Goal: Task Accomplishment & Management: Complete application form

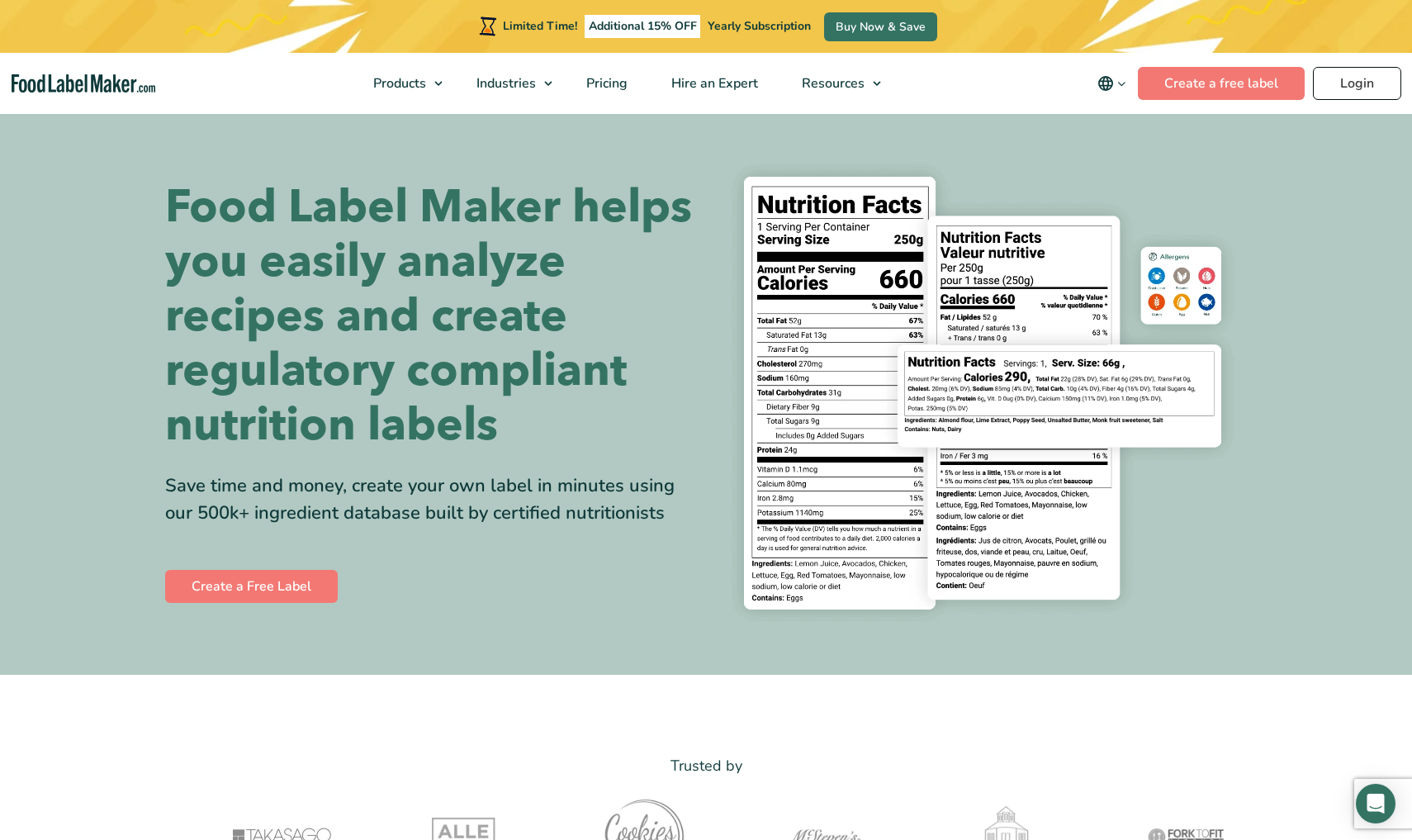
click at [1355, 90] on link "Login" at bounding box center [1357, 84] width 88 height 33
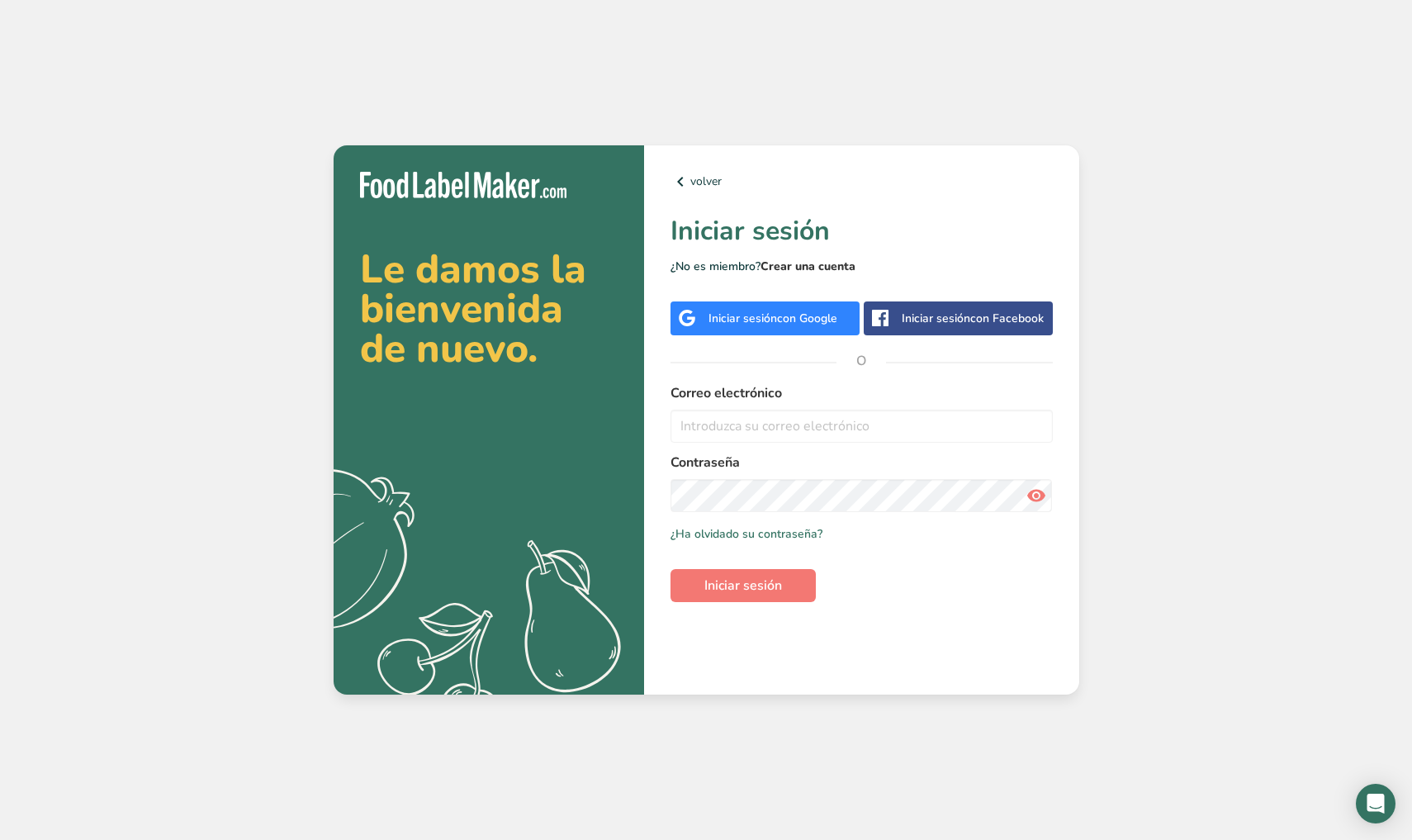
click at [834, 266] on link "Crear una cuenta" at bounding box center [807, 266] width 95 height 15
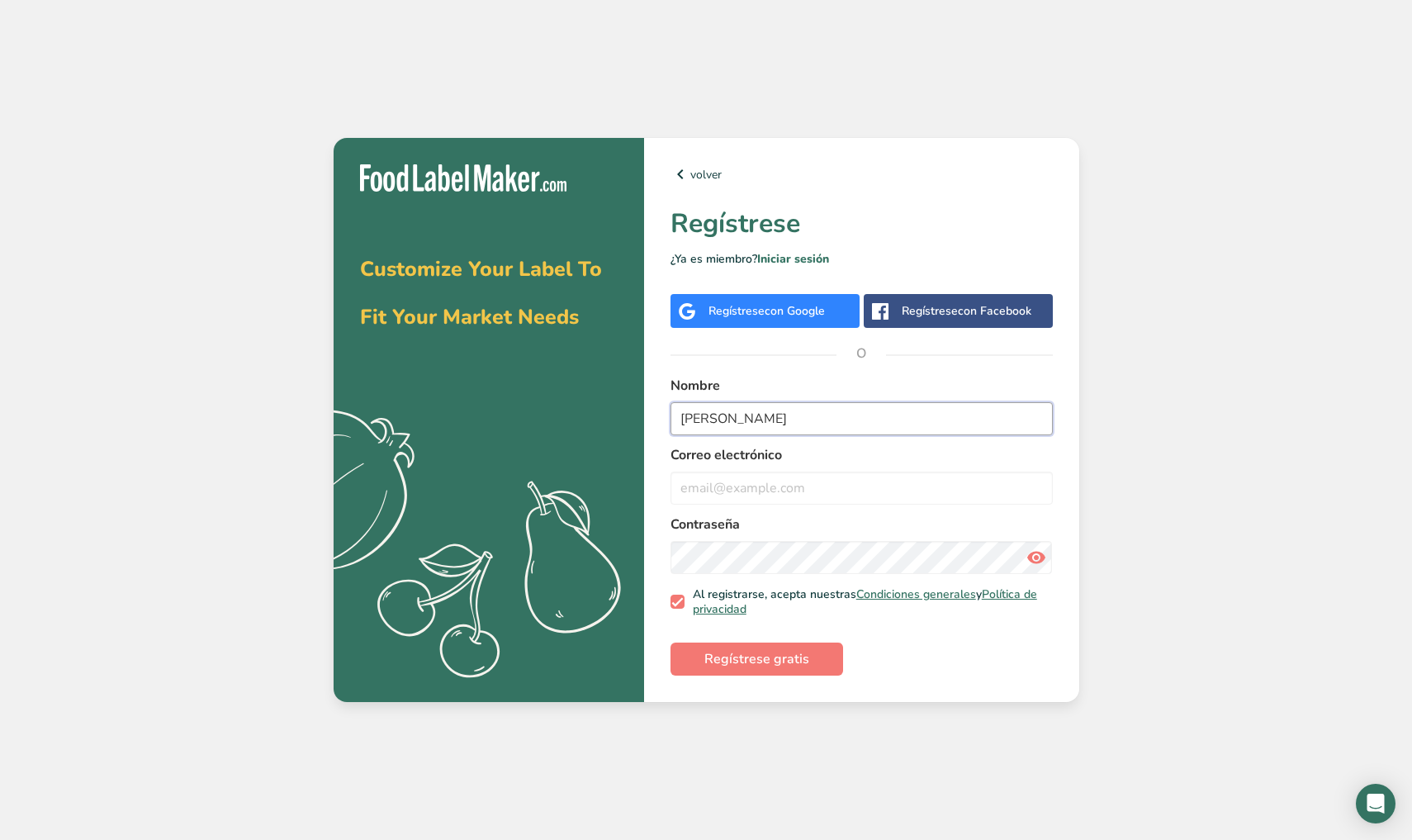
type input "[PERSON_NAME]"
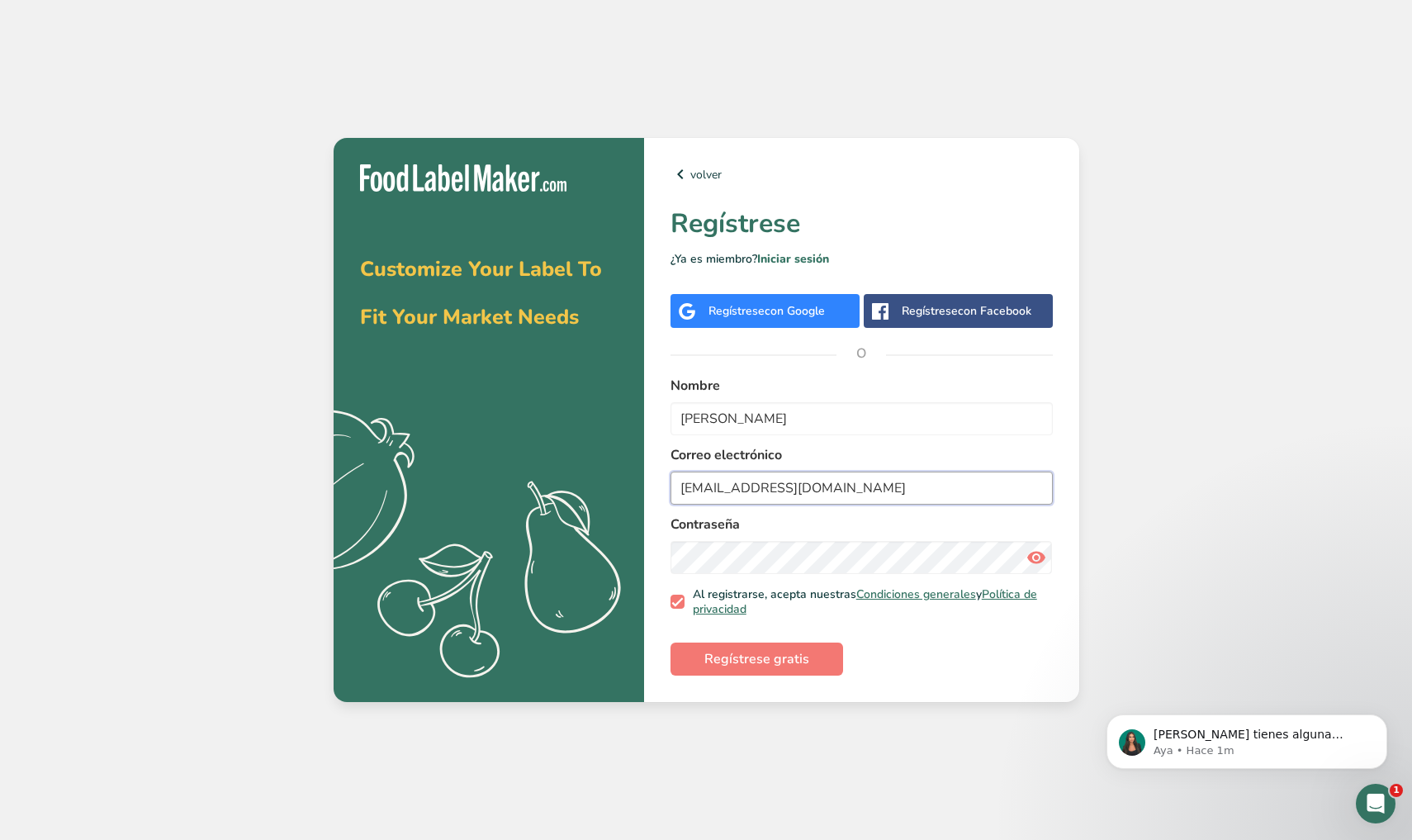
type input "[EMAIL_ADDRESS][DOMAIN_NAME]"
click at [804, 655] on span "Regístrese gratis" at bounding box center [756, 658] width 105 height 20
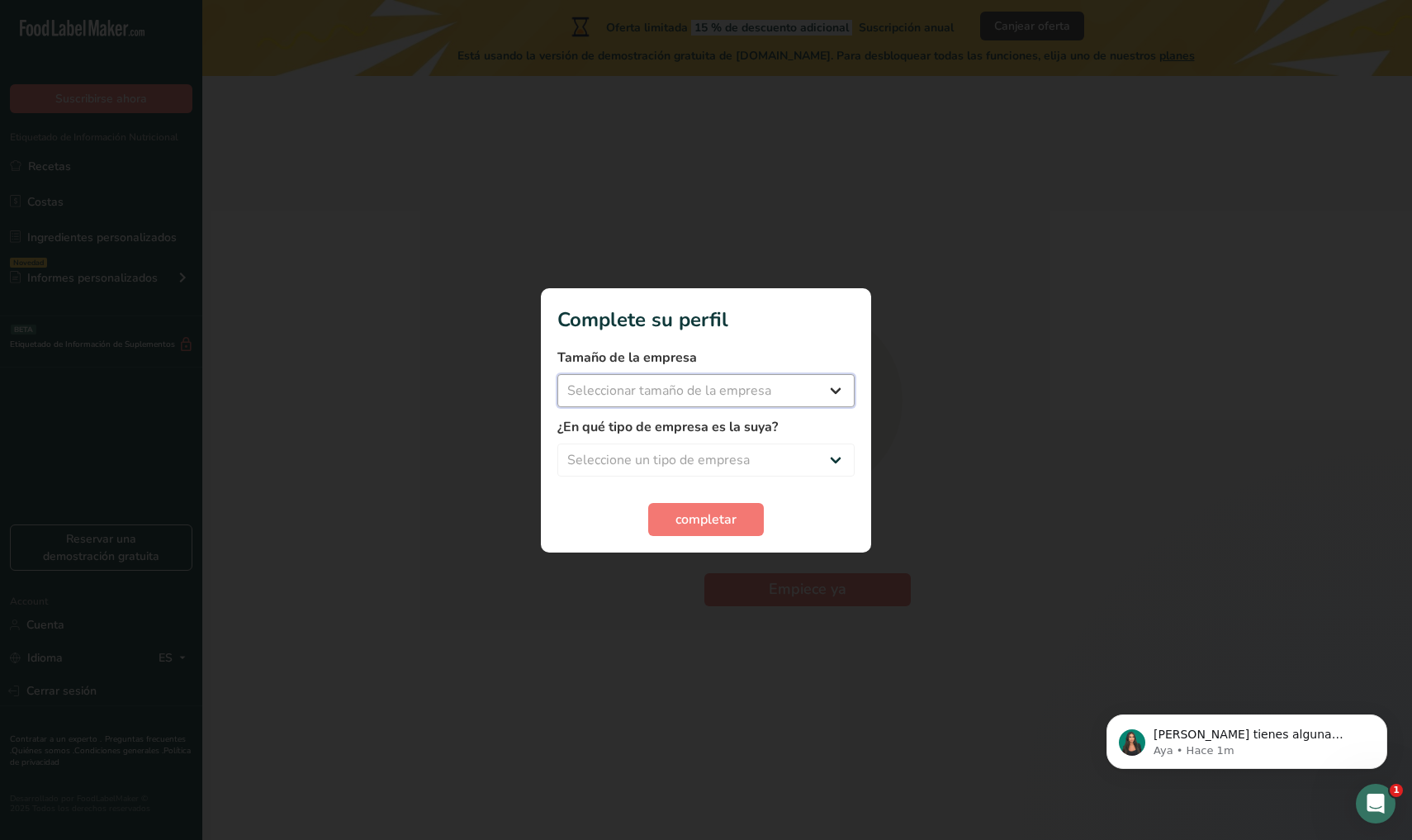
select select "1"
click at [723, 517] on span "completar" at bounding box center [706, 519] width 62 height 20
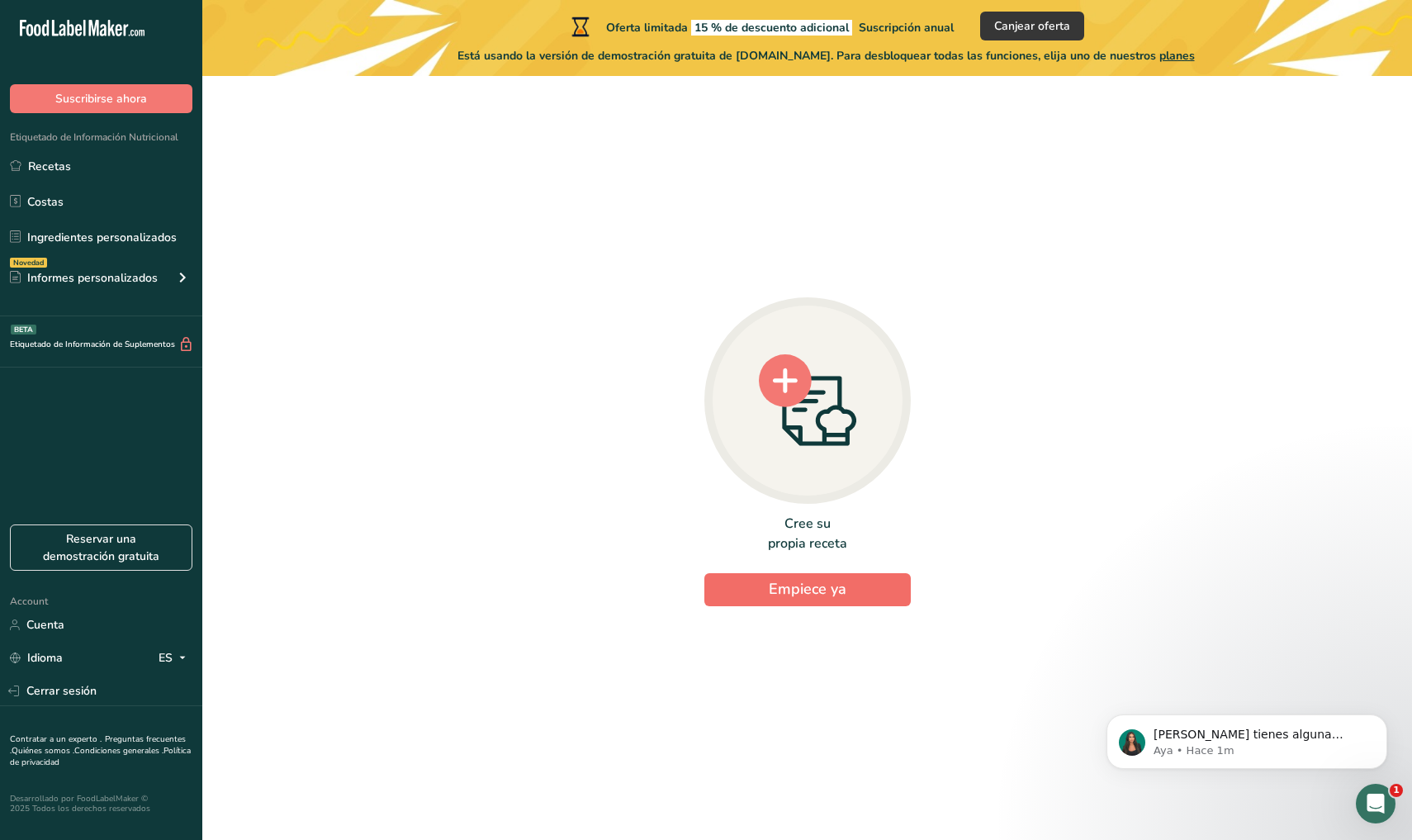
click at [789, 591] on span "Empiece ya" at bounding box center [807, 588] width 78 height 20
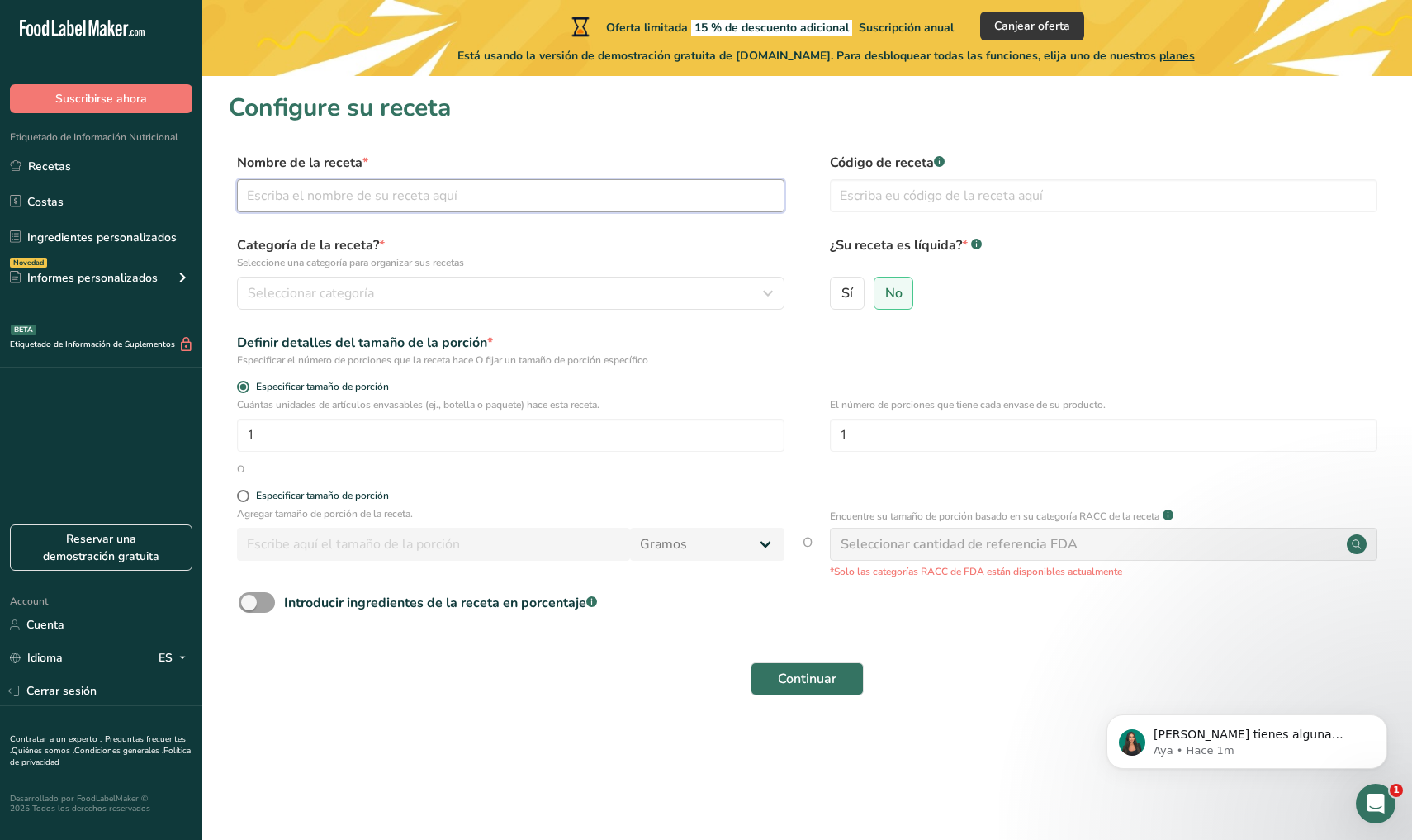
click at [618, 185] on input "text" at bounding box center [511, 195] width 548 height 33
type input "cacahuates fuego"
click at [574, 300] on div "Seleccionar categoría" at bounding box center [506, 293] width 516 height 20
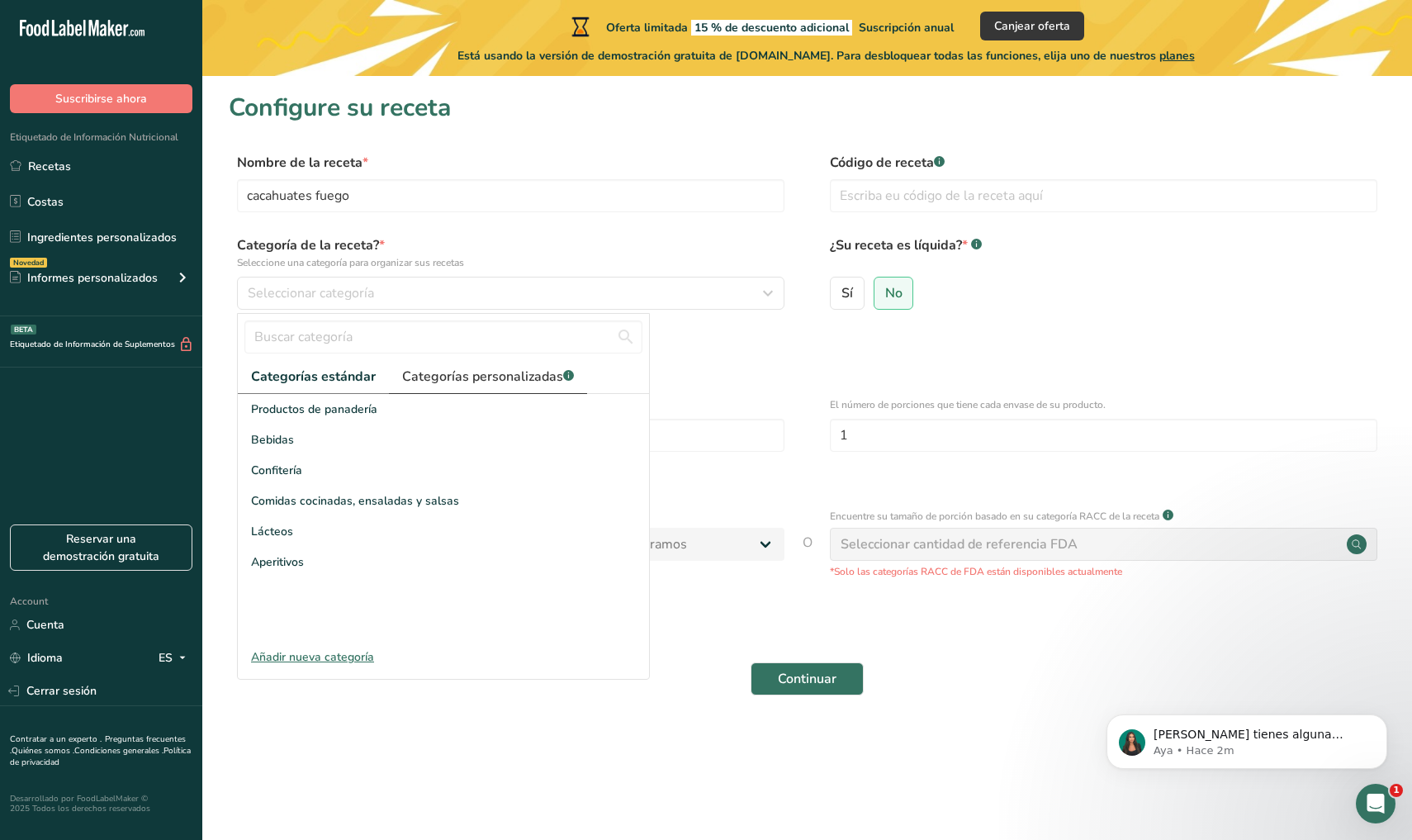
click at [521, 380] on span "Categorías personalizadas .a-a{fill:#347362;}.b-a{fill:#fff;}" at bounding box center [487, 376] width 172 height 20
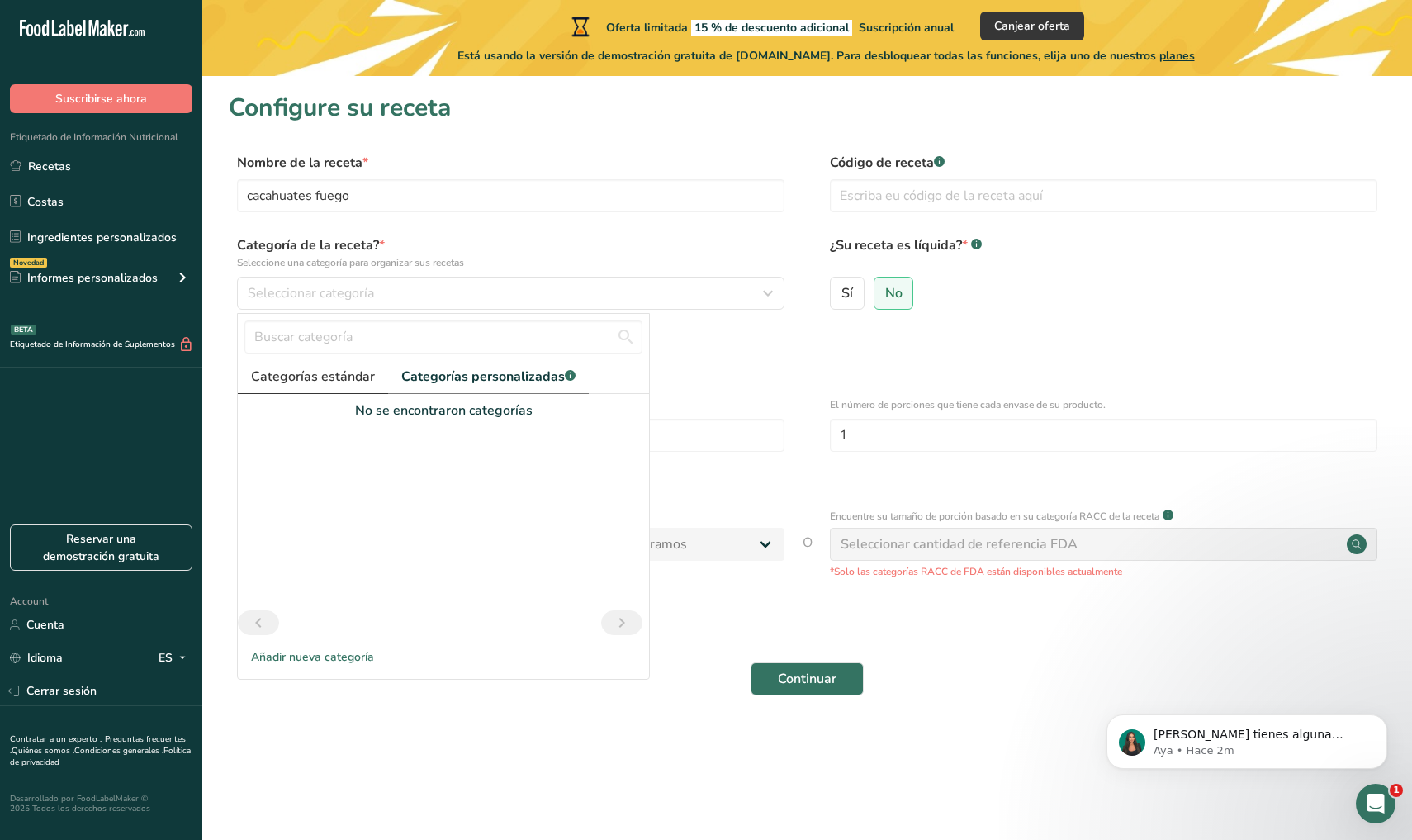
click at [357, 372] on span "Categorías estándar" at bounding box center [312, 376] width 124 height 20
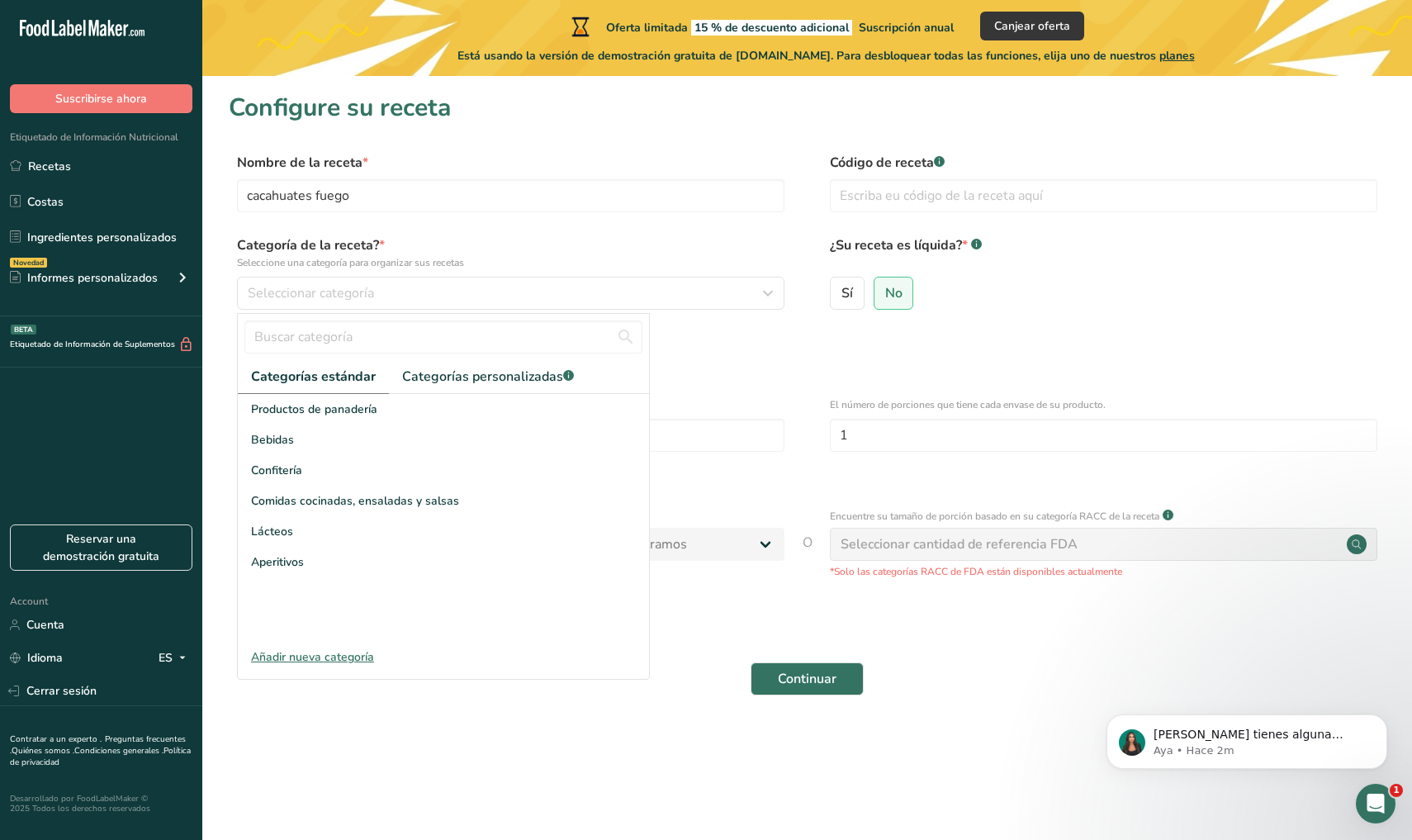
click at [345, 662] on div "Añadir nueva categoría" at bounding box center [443, 656] width 411 height 17
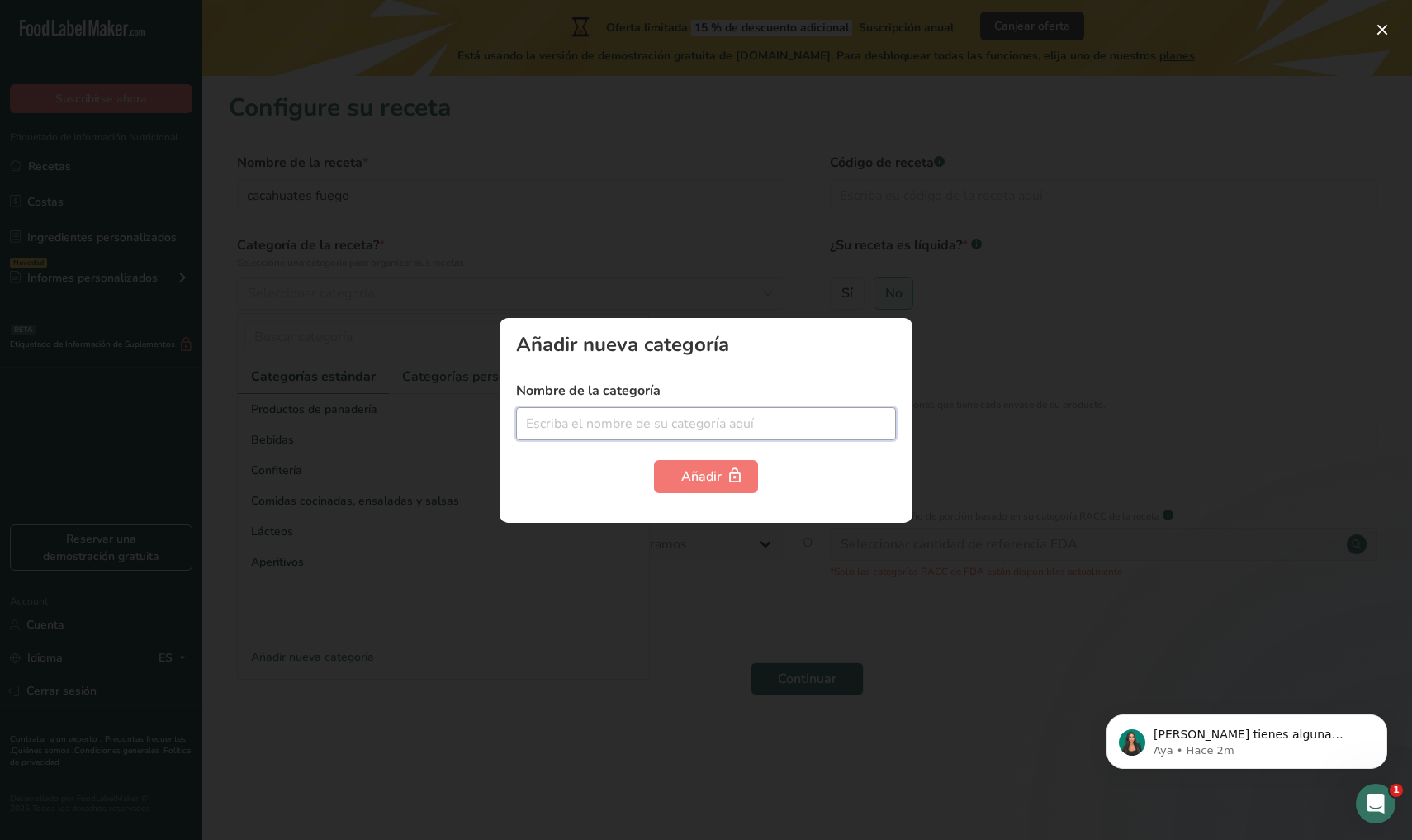
click at [632, 429] on input "text" at bounding box center [706, 423] width 380 height 33
click at [616, 595] on div at bounding box center [706, 420] width 1412 height 840
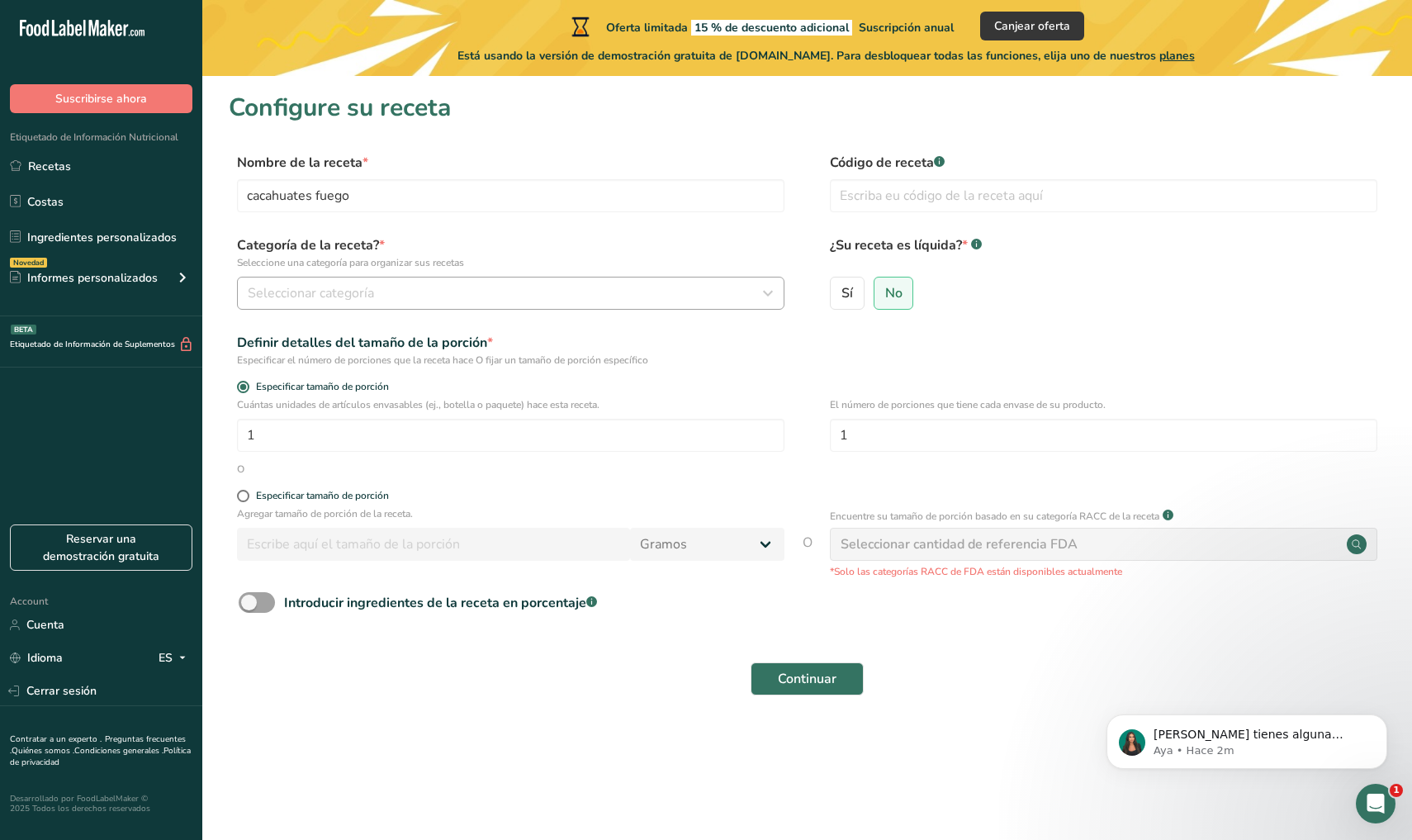
click at [617, 293] on div "Seleccionar categoría" at bounding box center [506, 293] width 516 height 20
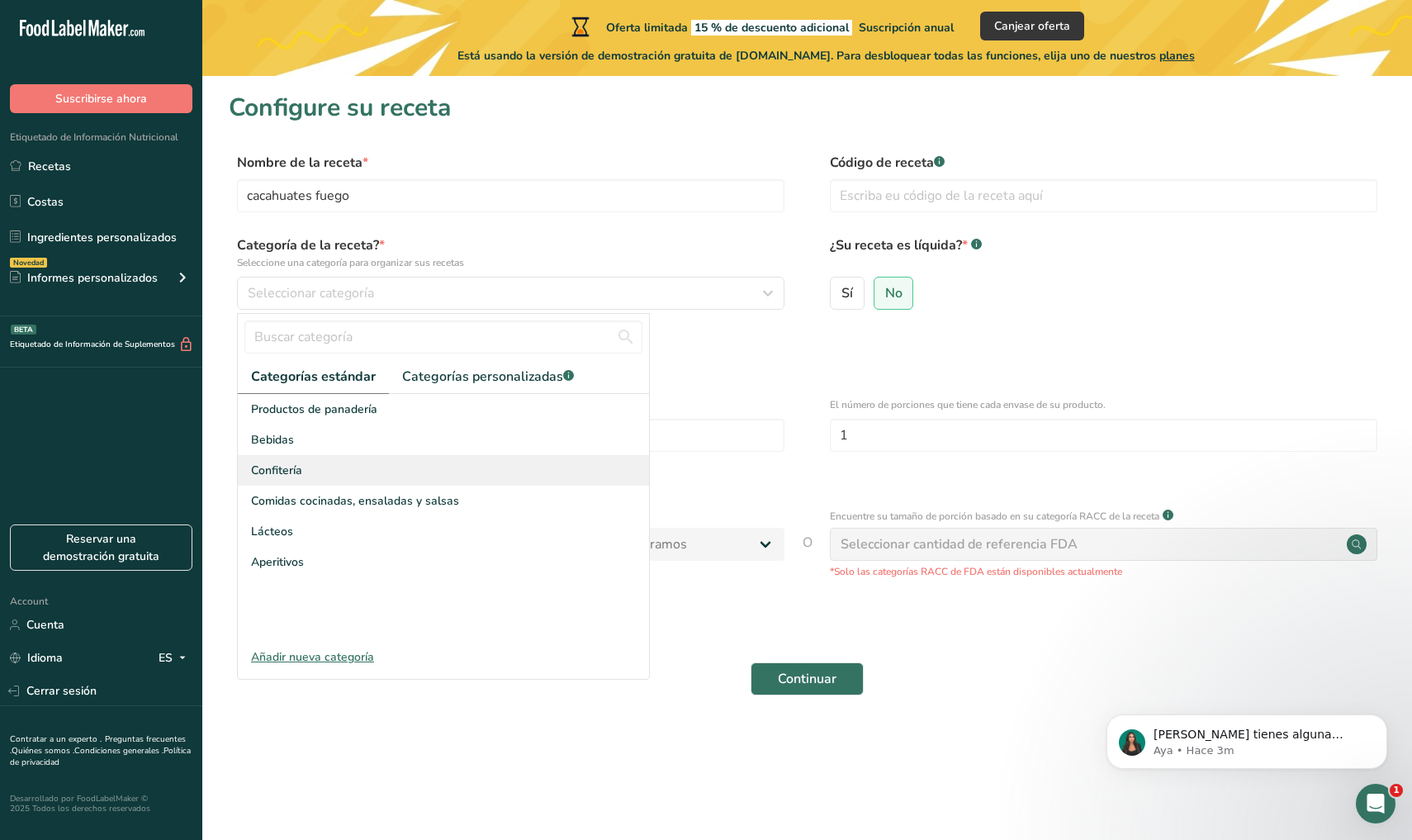
click at [310, 472] on div "Confitería" at bounding box center [443, 470] width 411 height 31
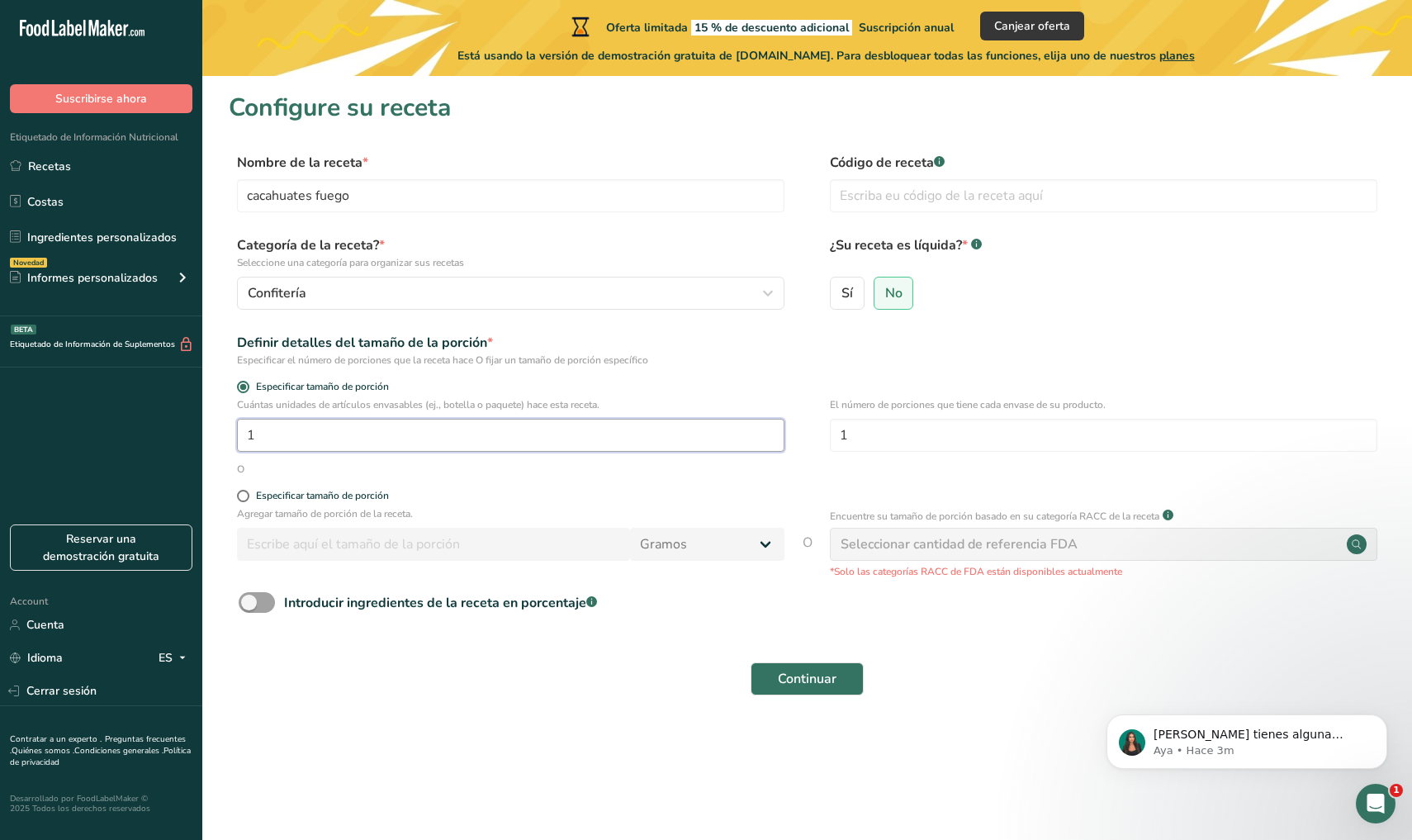
click at [320, 436] on input "1" at bounding box center [511, 435] width 548 height 33
type input "1"
click at [243, 497] on span at bounding box center [243, 495] width 12 height 12
click at [243, 497] on input "Especificar tamaño de porción" at bounding box center [242, 495] width 11 height 11
radio input "true"
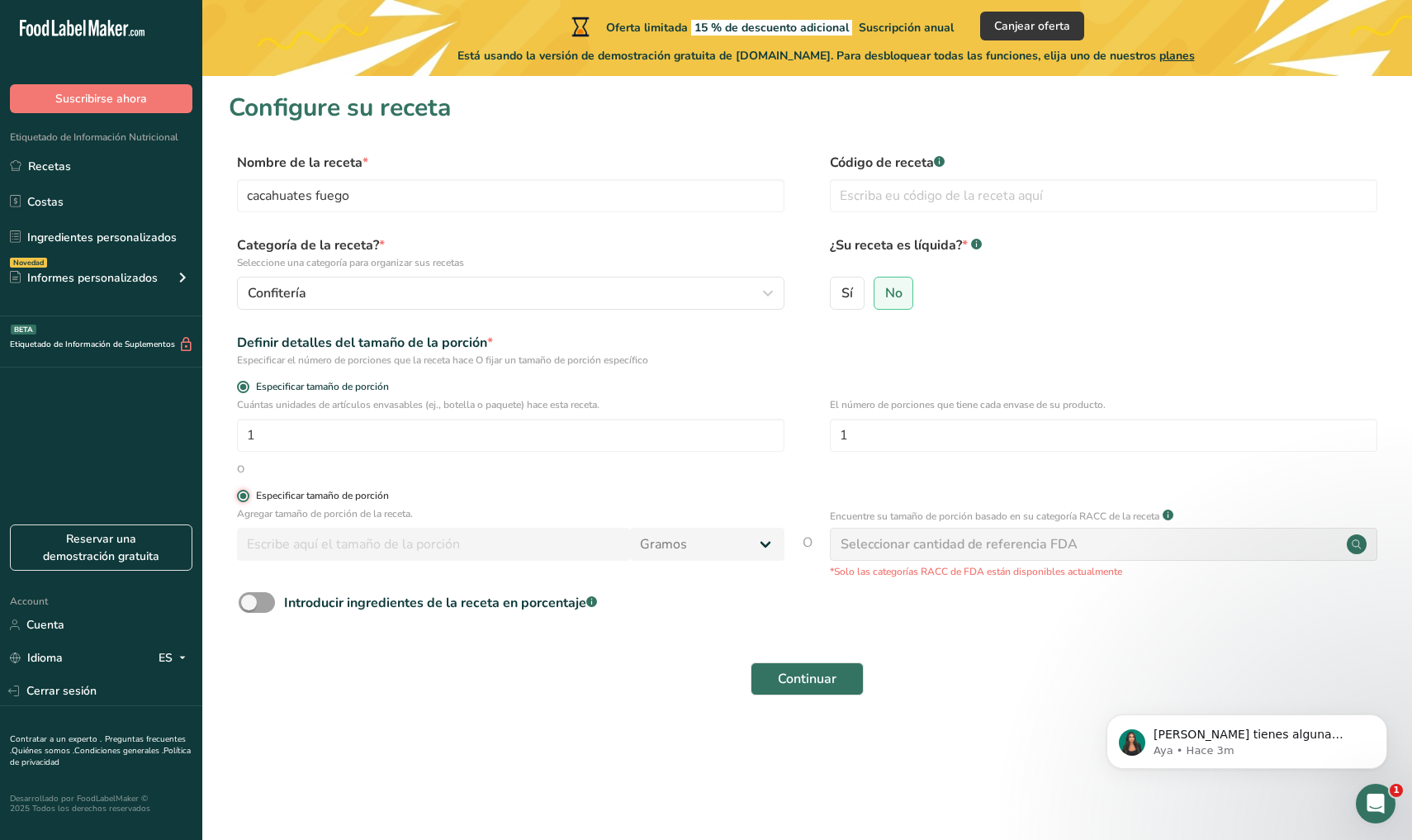
radio input "false"
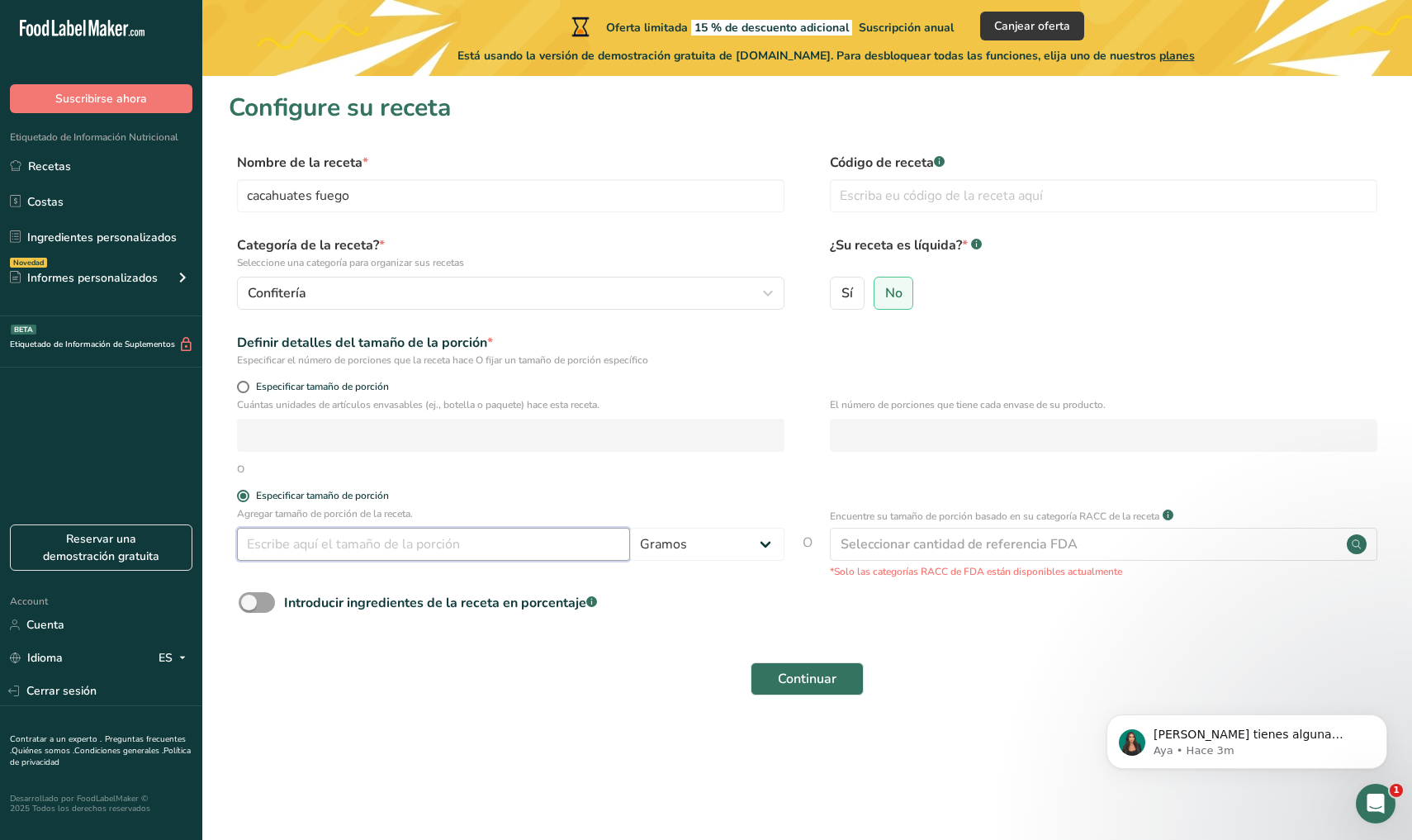
click at [385, 548] on input "number" at bounding box center [434, 544] width 393 height 33
click at [560, 547] on input "number" at bounding box center [434, 544] width 393 height 33
type input "200"
click at [509, 630] on form "Nombre de la receta * cacahuates fuego Código de receta .a-a{fill:#347362;}.b-a…" at bounding box center [806, 429] width 1156 height 553
click at [1016, 201] on input "text" at bounding box center [1103, 195] width 548 height 33
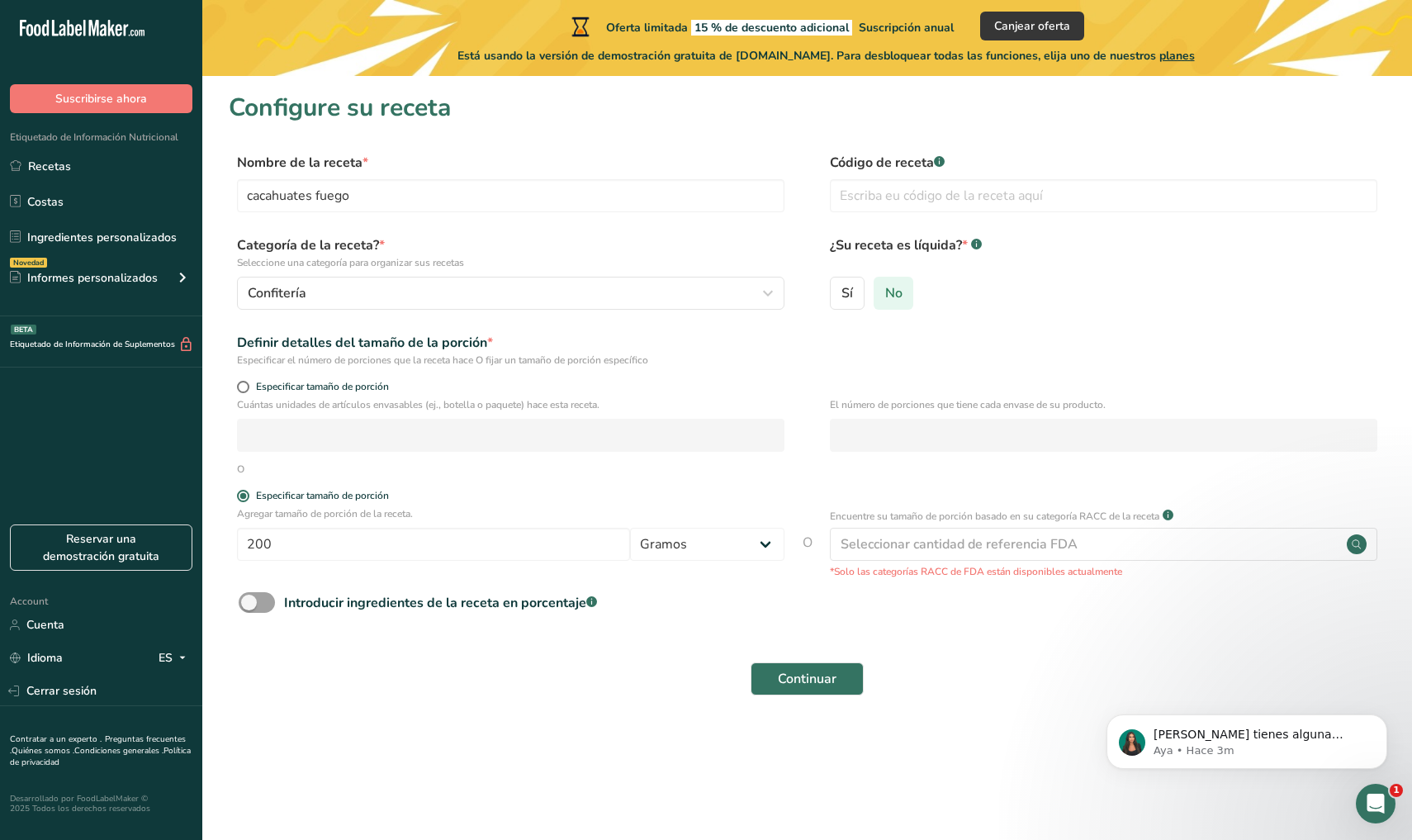
click at [900, 302] on label "No" at bounding box center [894, 293] width 40 height 33
click at [885, 298] on input "No" at bounding box center [879, 292] width 11 height 11
click at [940, 166] on rect at bounding box center [939, 161] width 11 height 11
click at [266, 601] on span at bounding box center [257, 602] width 37 height 20
click at [249, 601] on input "Introducir ingredientes de la receta en porcentaje .a-a{fill:#347362;}.b-a{fill…" at bounding box center [243, 602] width 11 height 11
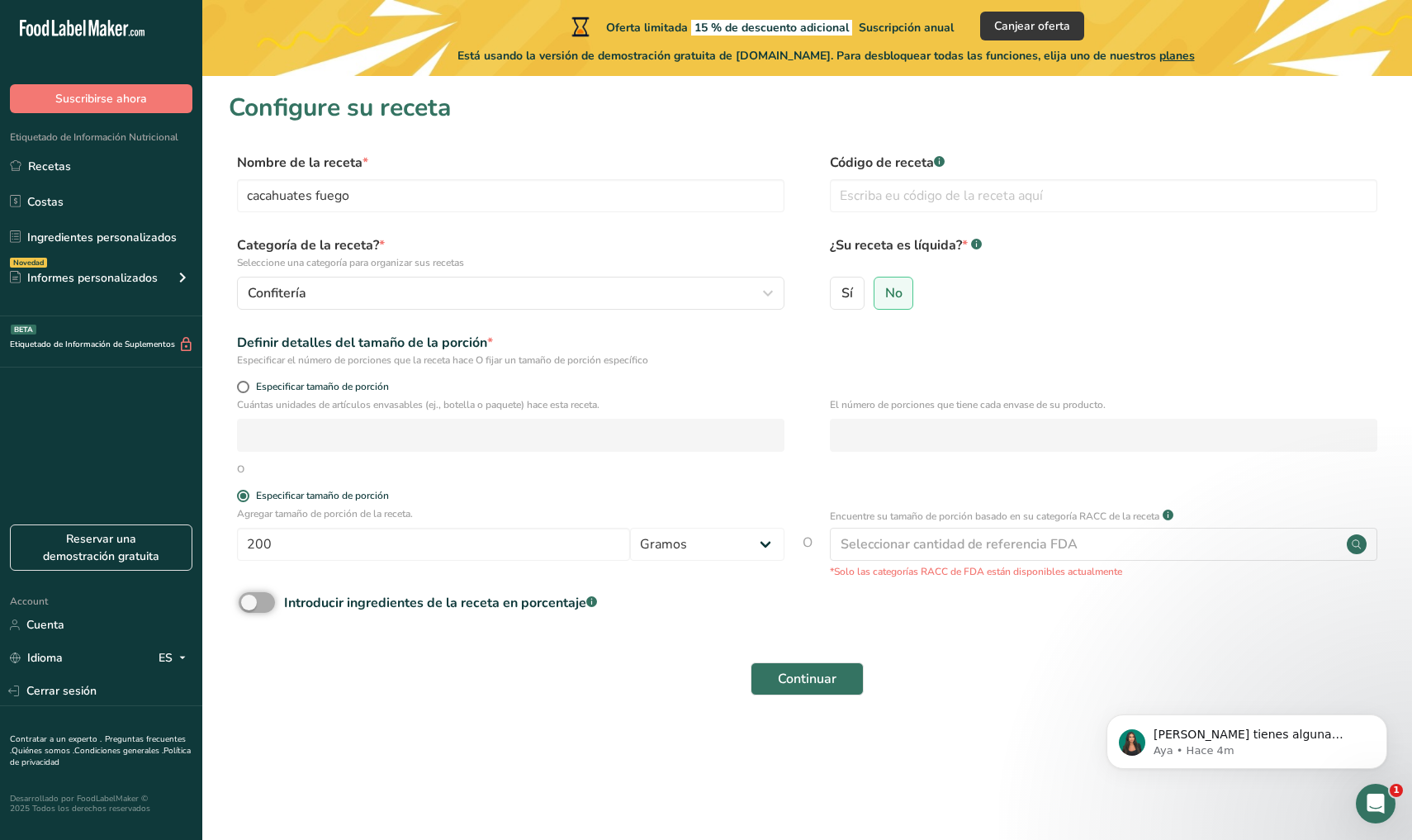
checkbox input "true"
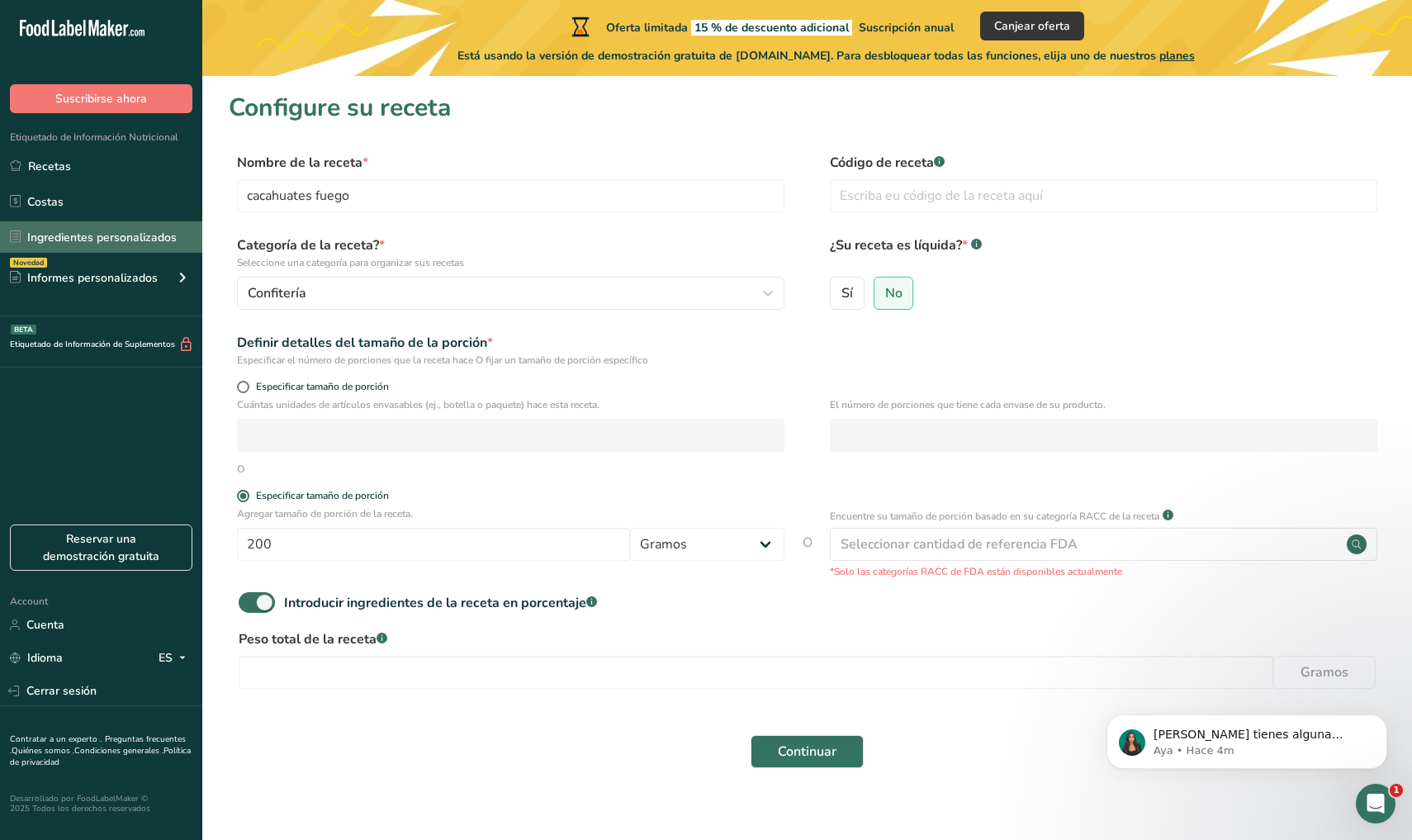
click at [104, 243] on link "Ingredientes personalizados" at bounding box center [101, 236] width 202 height 32
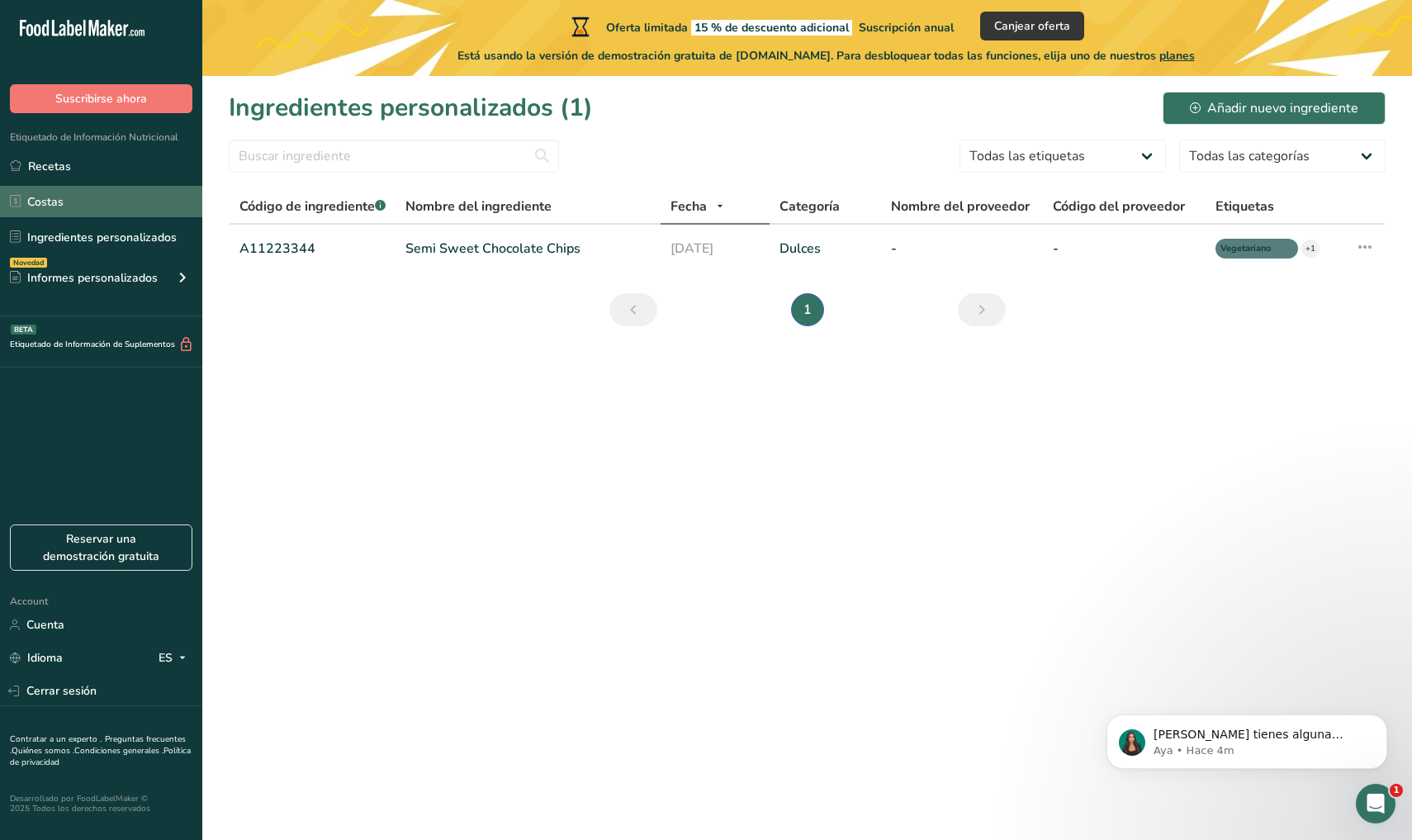
click at [103, 210] on link "Costas" at bounding box center [101, 201] width 202 height 32
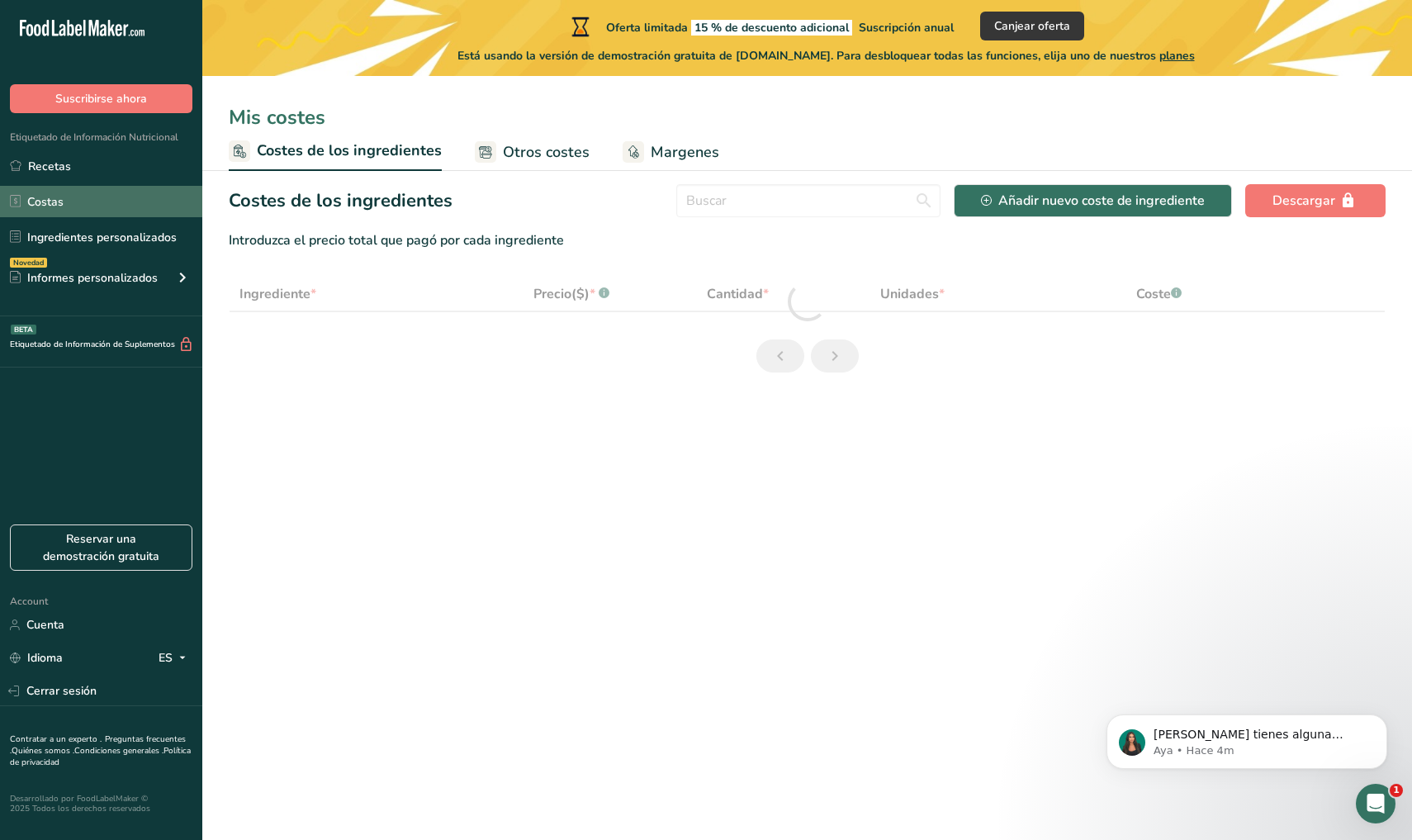
select select "1"
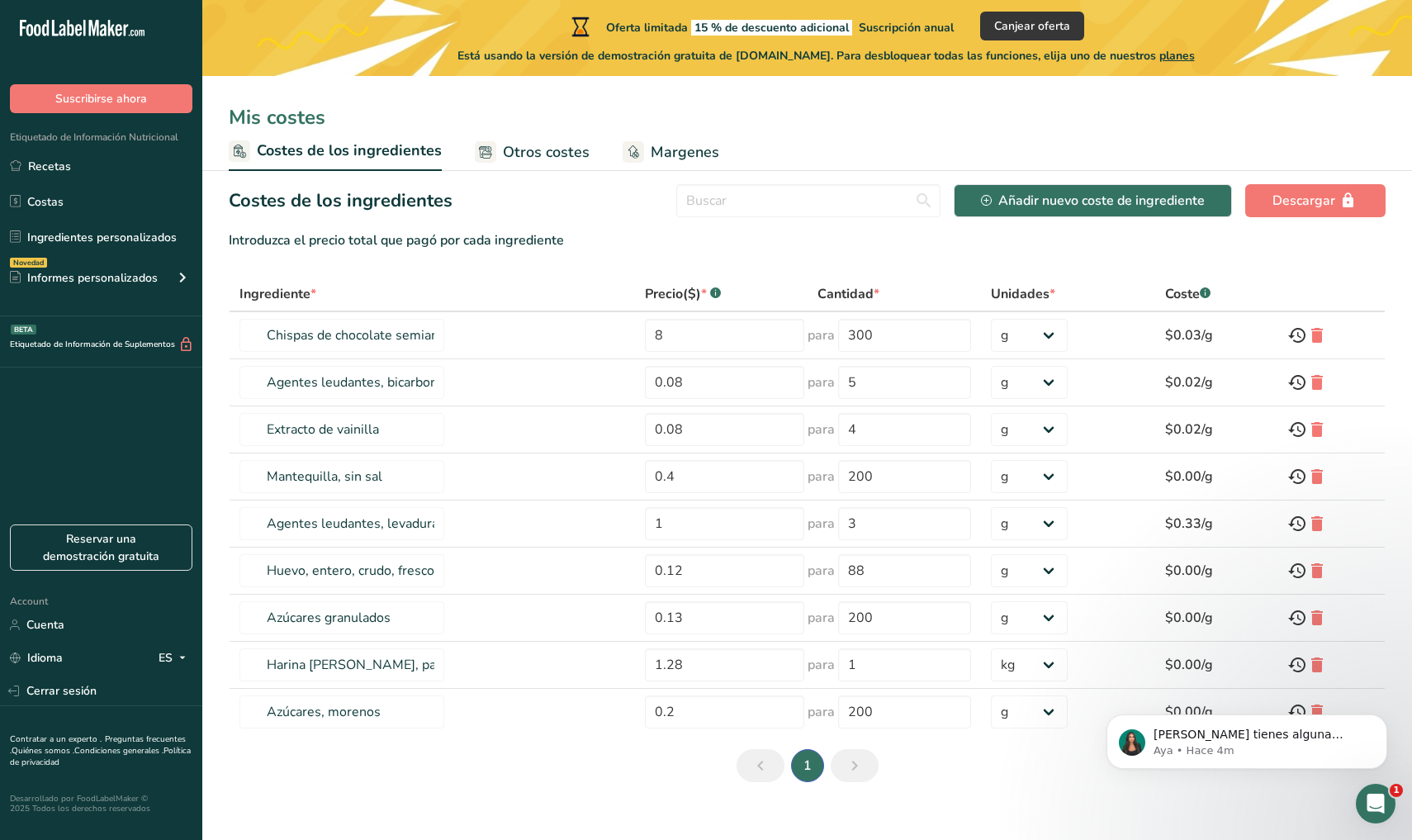
click at [401, 103] on div "Mis costes" at bounding box center [806, 117] width 1209 height 30
click at [82, 29] on icon at bounding box center [78, 30] width 7 height 12
click at [1057, 90] on div "Mis costes Costes de los ingredientes Otros costes Margenes Costes de los ingre…" at bounding box center [806, 404] width 1209 height 808
click at [54, 165] on link "Recetas" at bounding box center [101, 165] width 202 height 32
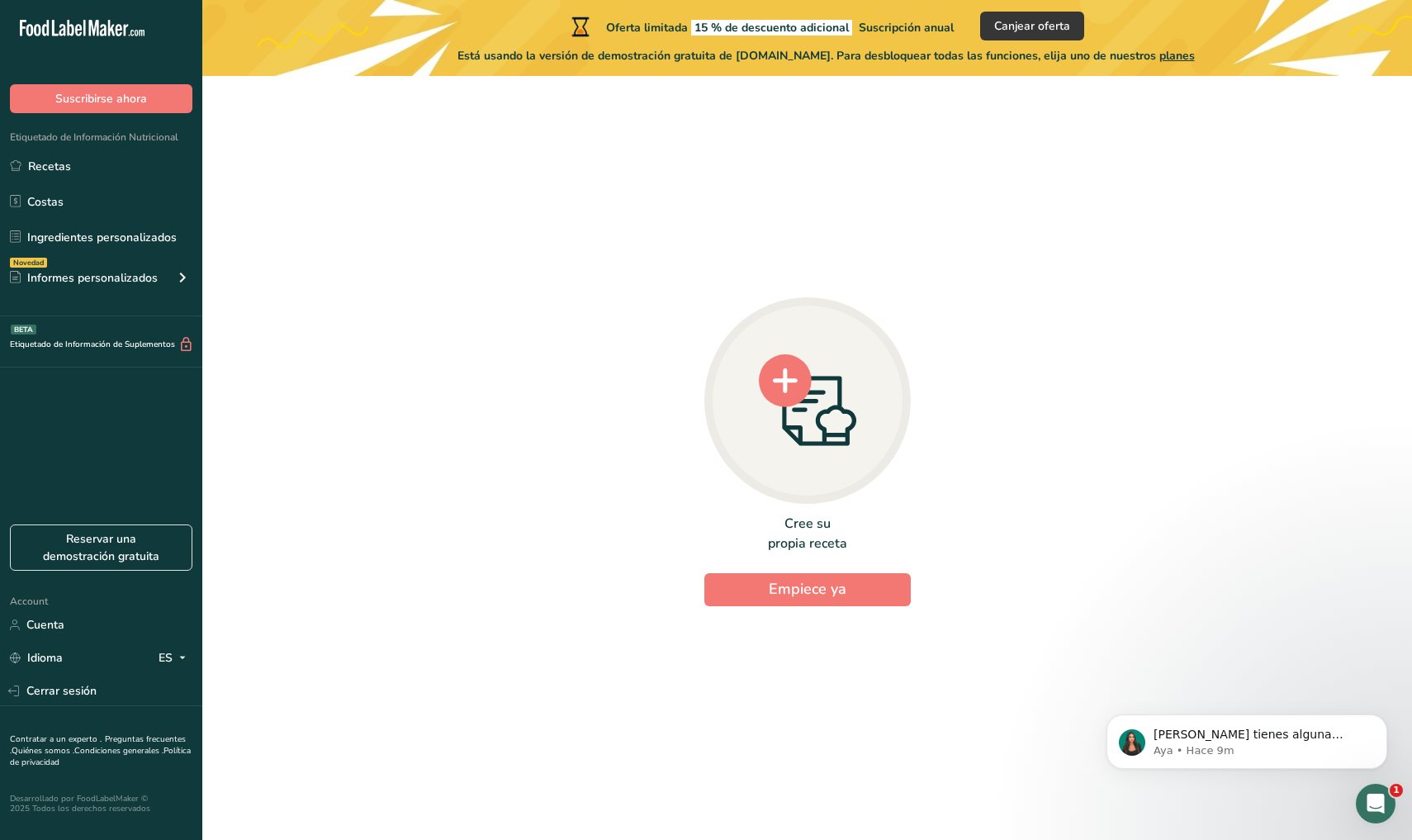
click at [813, 410] on icon at bounding box center [806, 400] width 97 height 91
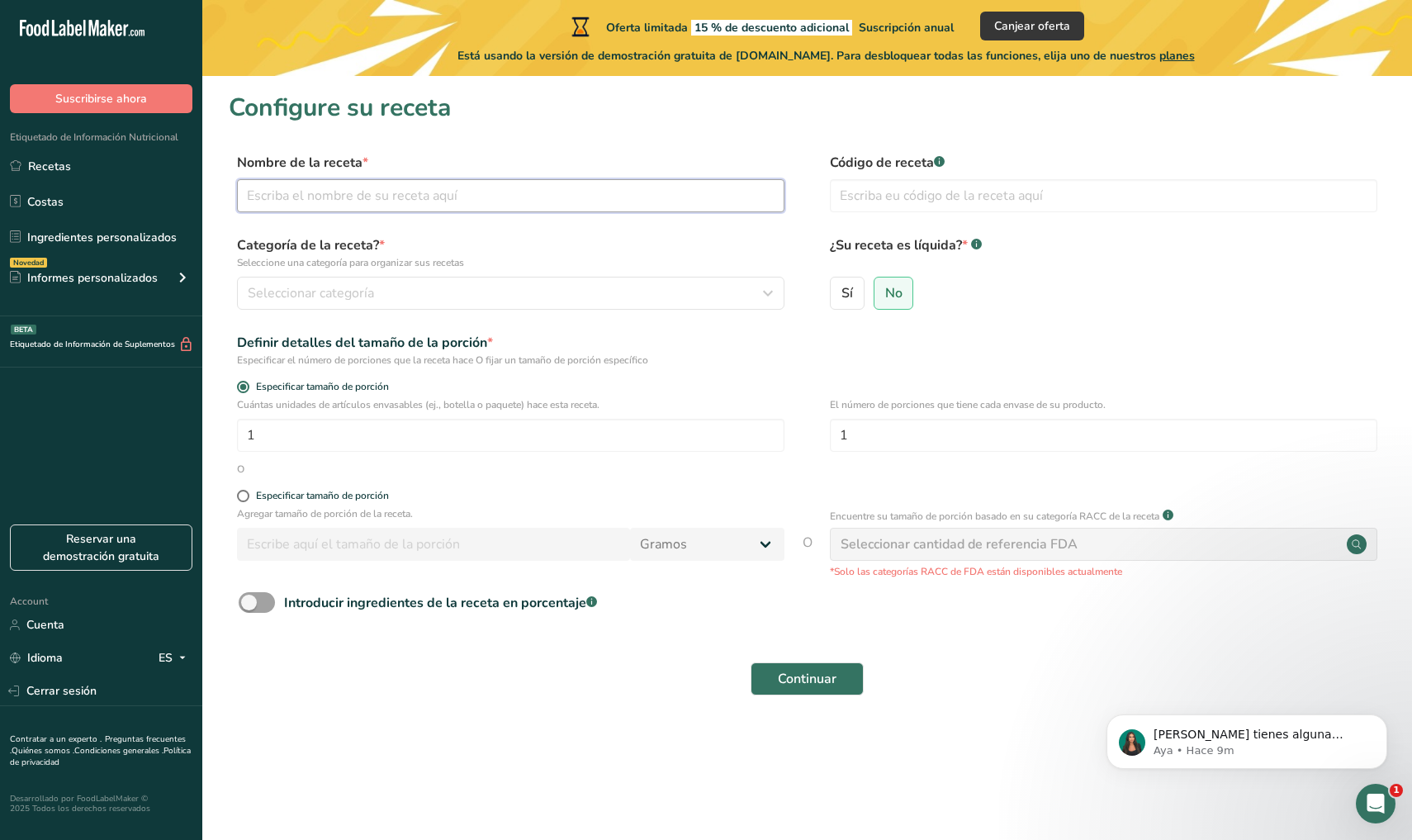
click at [639, 196] on input "text" at bounding box center [511, 195] width 548 height 33
type input "cacahuate japonés"
drag, startPoint x: 639, startPoint y: 194, endPoint x: 567, endPoint y: 300, distance: 128.1
click at [567, 300] on div "Seleccionar categoría" at bounding box center [506, 293] width 516 height 20
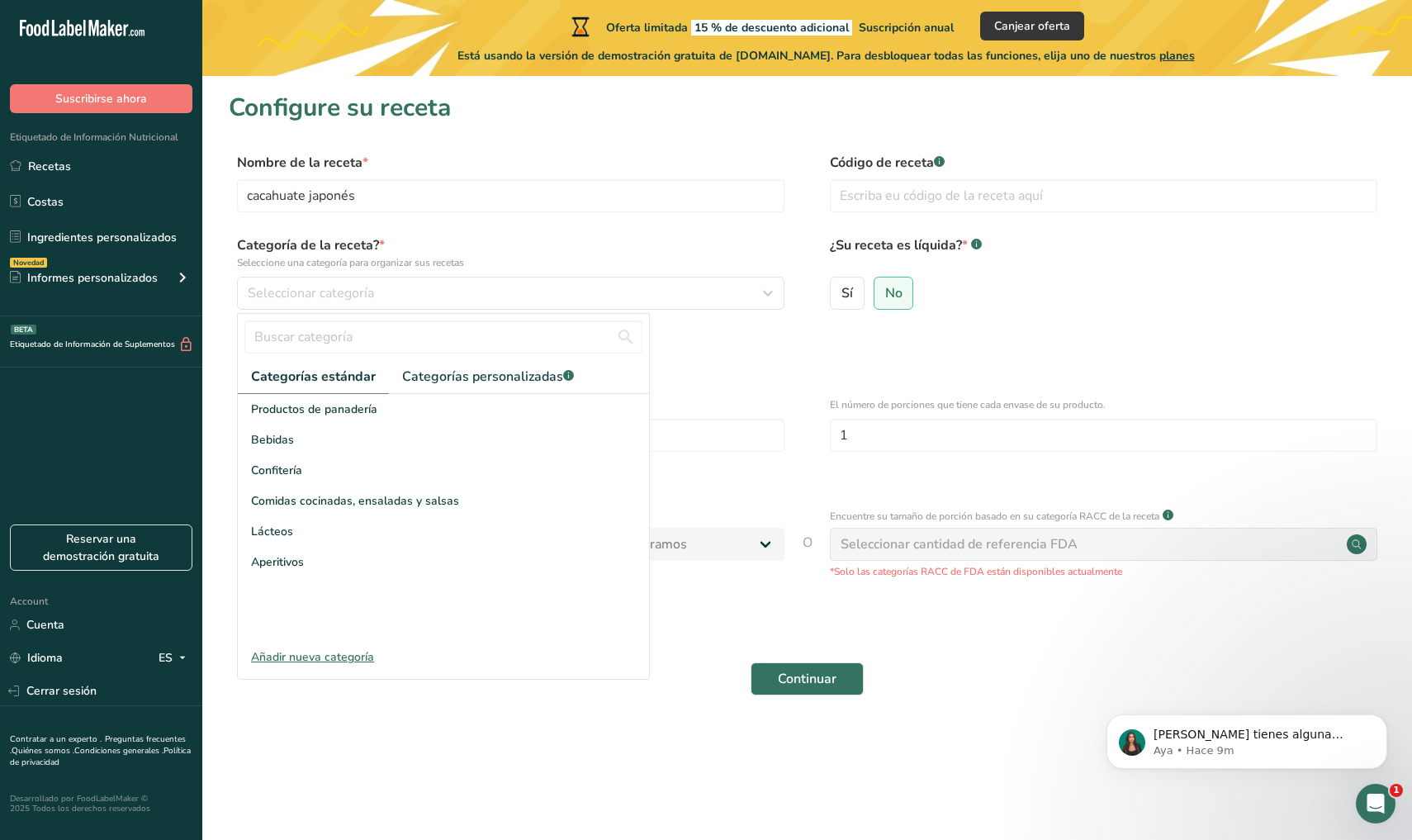
click at [355, 660] on div "Añadir nueva categoría" at bounding box center [443, 656] width 411 height 17
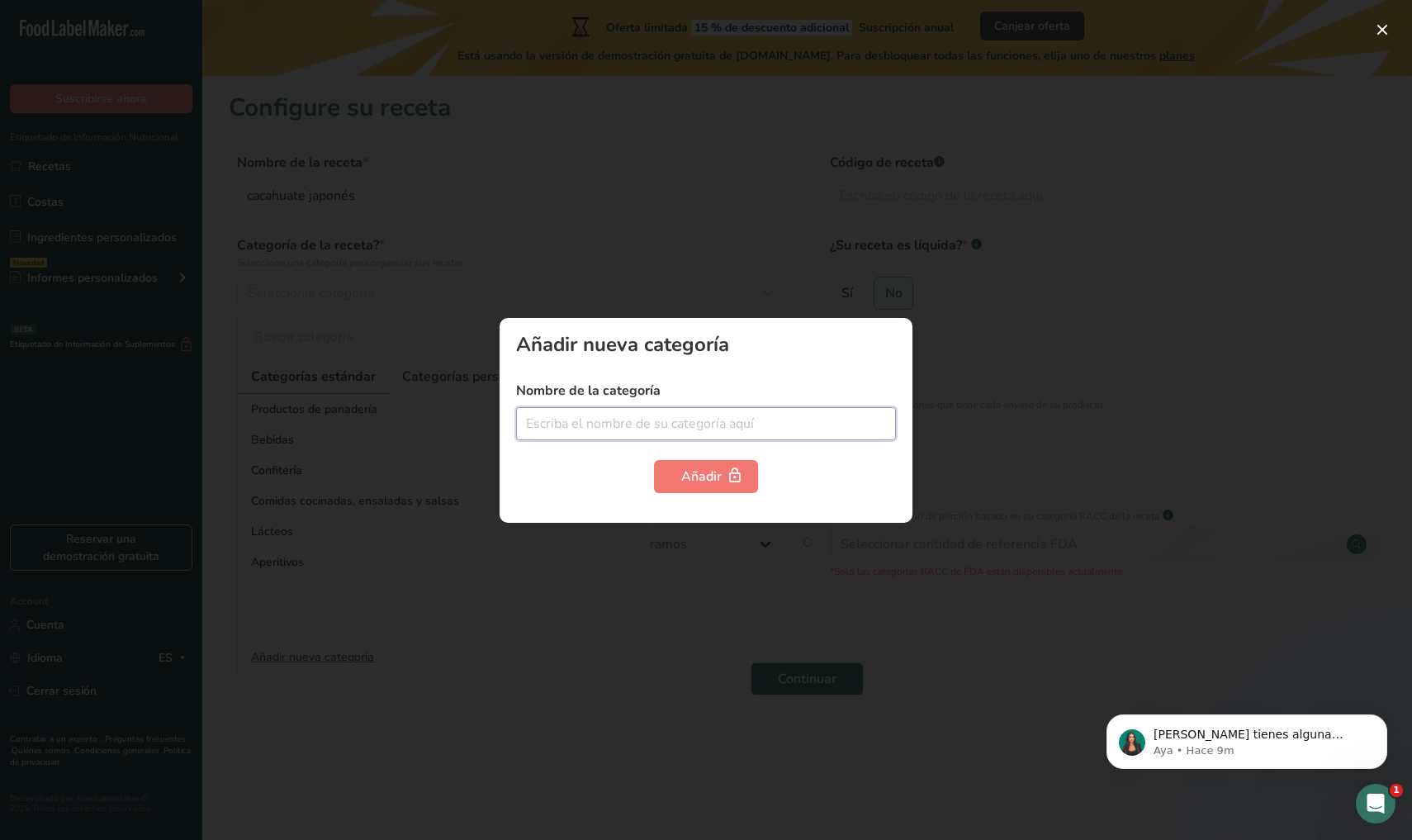
click at [563, 423] on input "text" at bounding box center [706, 423] width 380 height 33
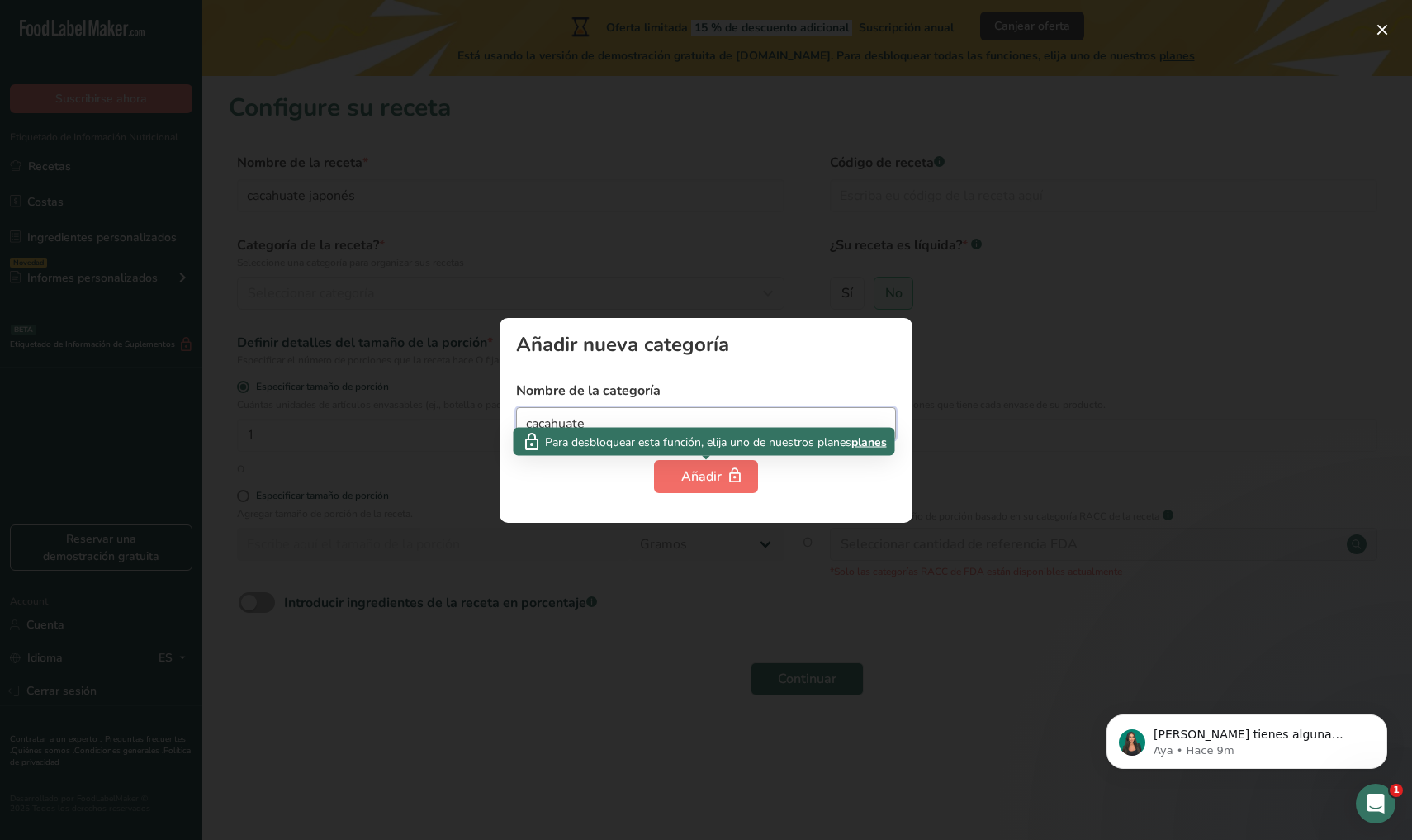
type input "cacahuate"
click at [689, 471] on div "Añadir" at bounding box center [706, 476] width 50 height 20
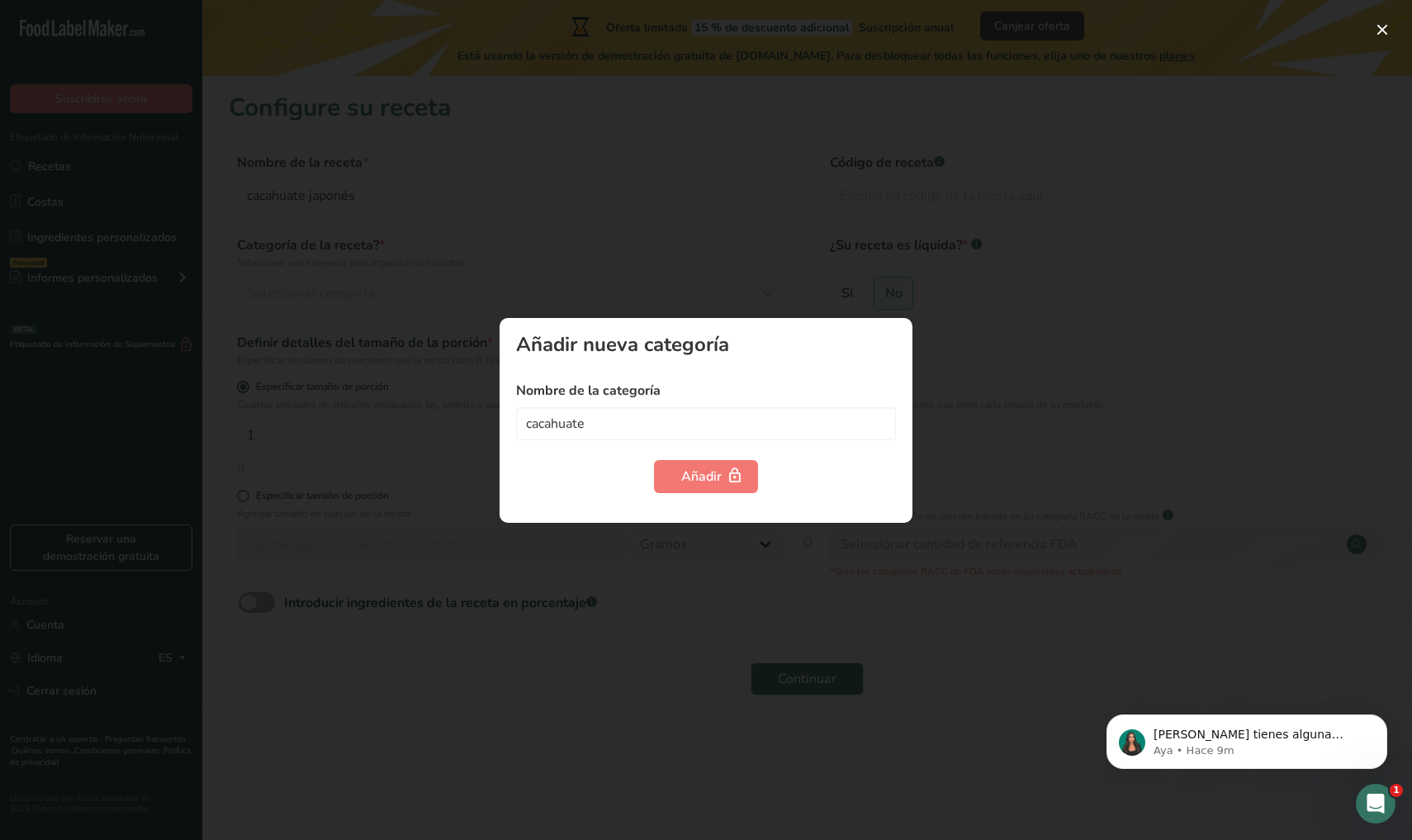
click at [561, 479] on div "Añadir" at bounding box center [706, 476] width 380 height 33
click at [477, 465] on div at bounding box center [706, 420] width 1412 height 840
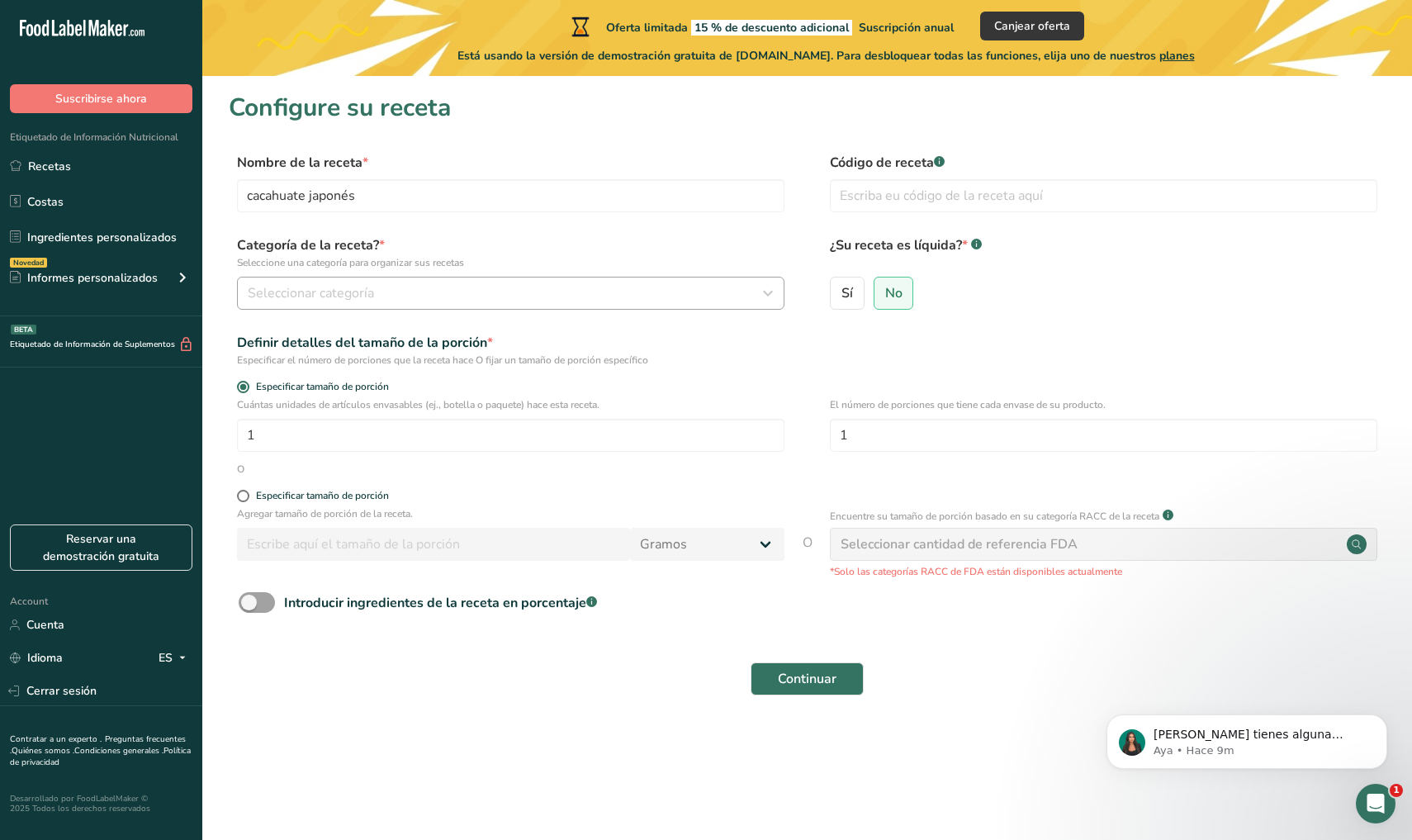
click at [507, 294] on div "Seleccionar categoría" at bounding box center [506, 293] width 516 height 20
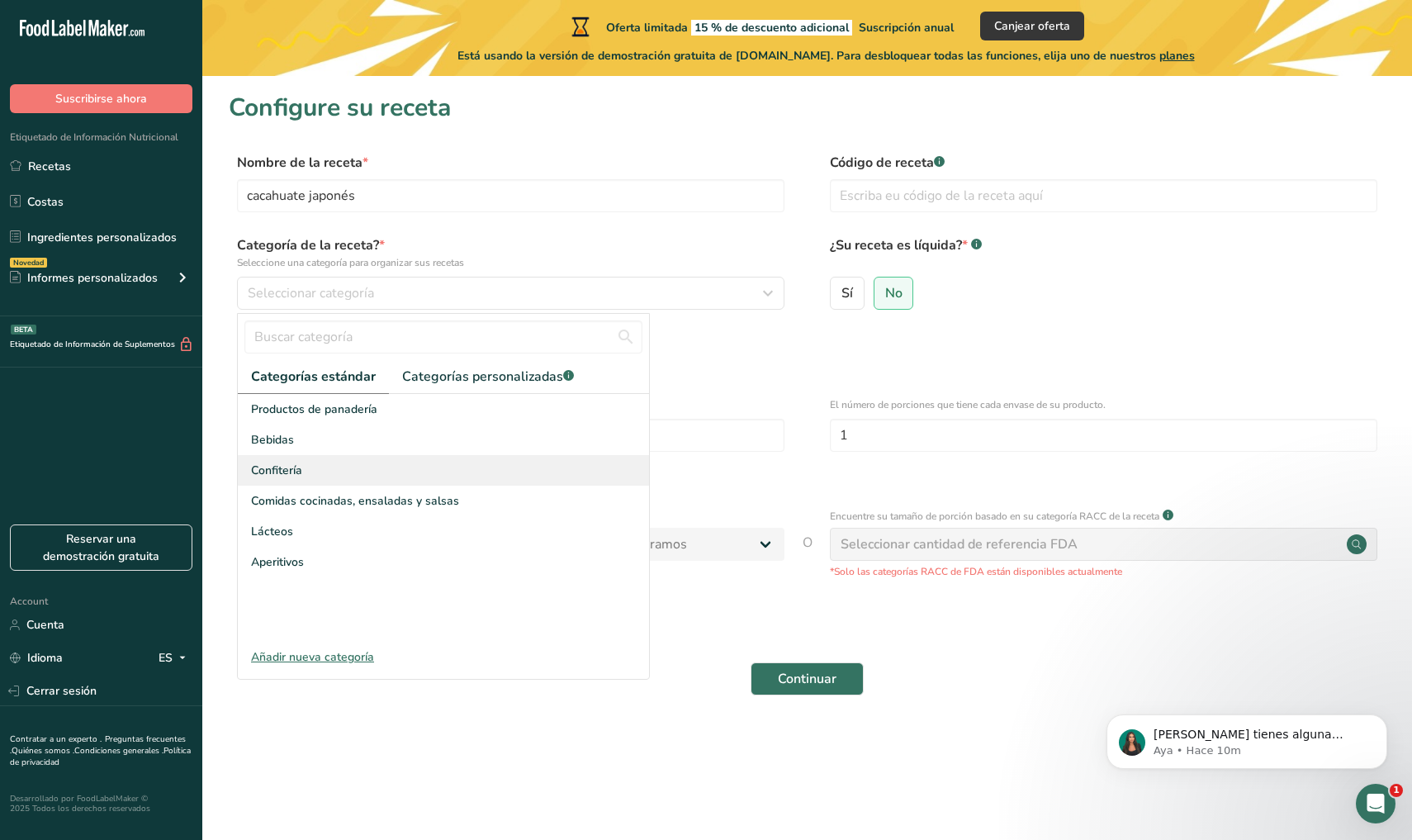
click at [331, 471] on div "Confitería" at bounding box center [443, 470] width 411 height 31
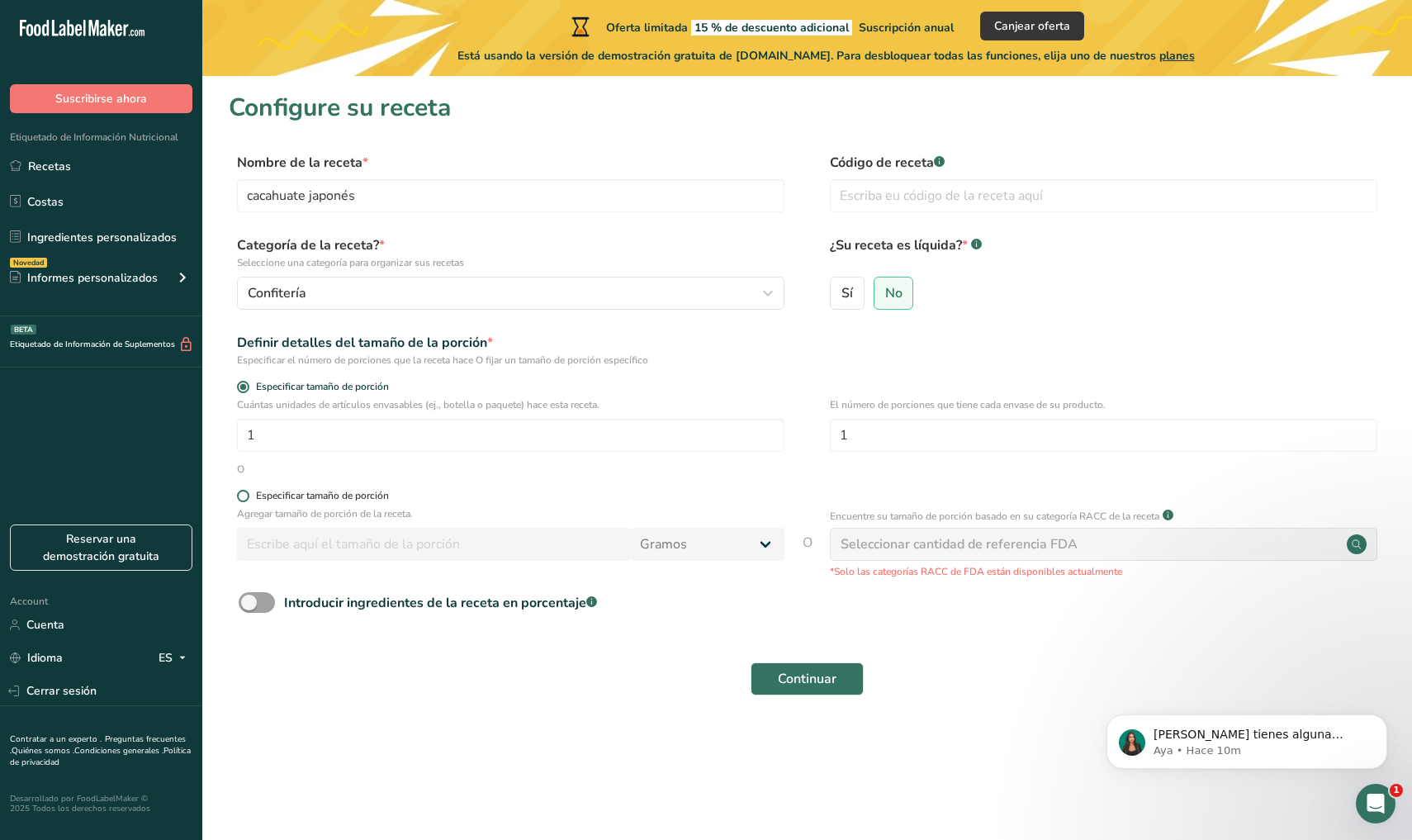
click at [239, 501] on span at bounding box center [243, 495] width 12 height 12
click at [239, 501] on input "Especificar tamaño de porción" at bounding box center [242, 495] width 11 height 11
radio input "true"
radio input "false"
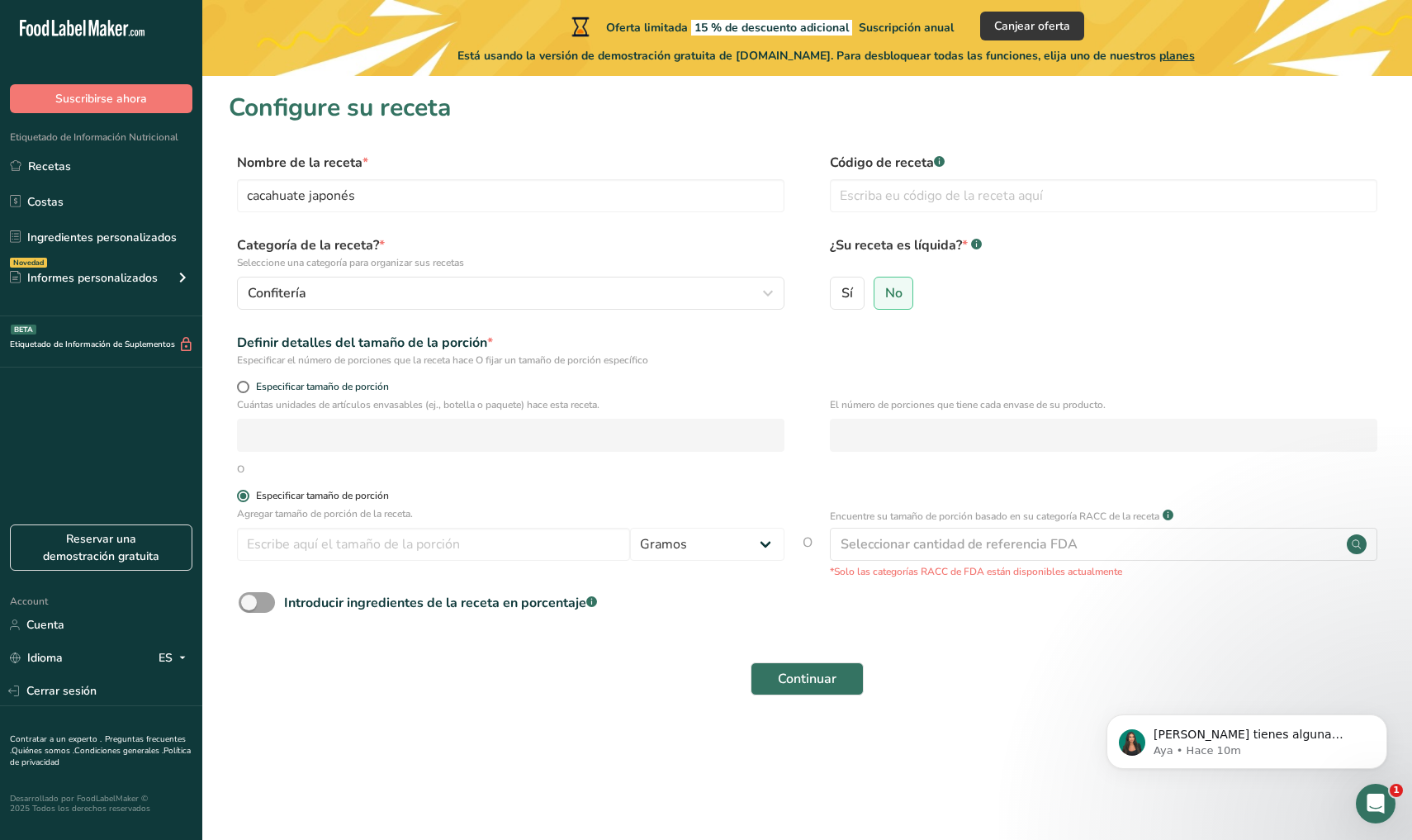
click at [239, 501] on span at bounding box center [243, 495] width 12 height 12
click at [239, 501] on input "Especificar tamaño de porción" at bounding box center [242, 495] width 11 height 11
click at [272, 517] on p "Agregar tamaño de porción de la receta." at bounding box center [511, 513] width 548 height 14
click at [332, 546] on input "number" at bounding box center [434, 544] width 393 height 33
type input "1"
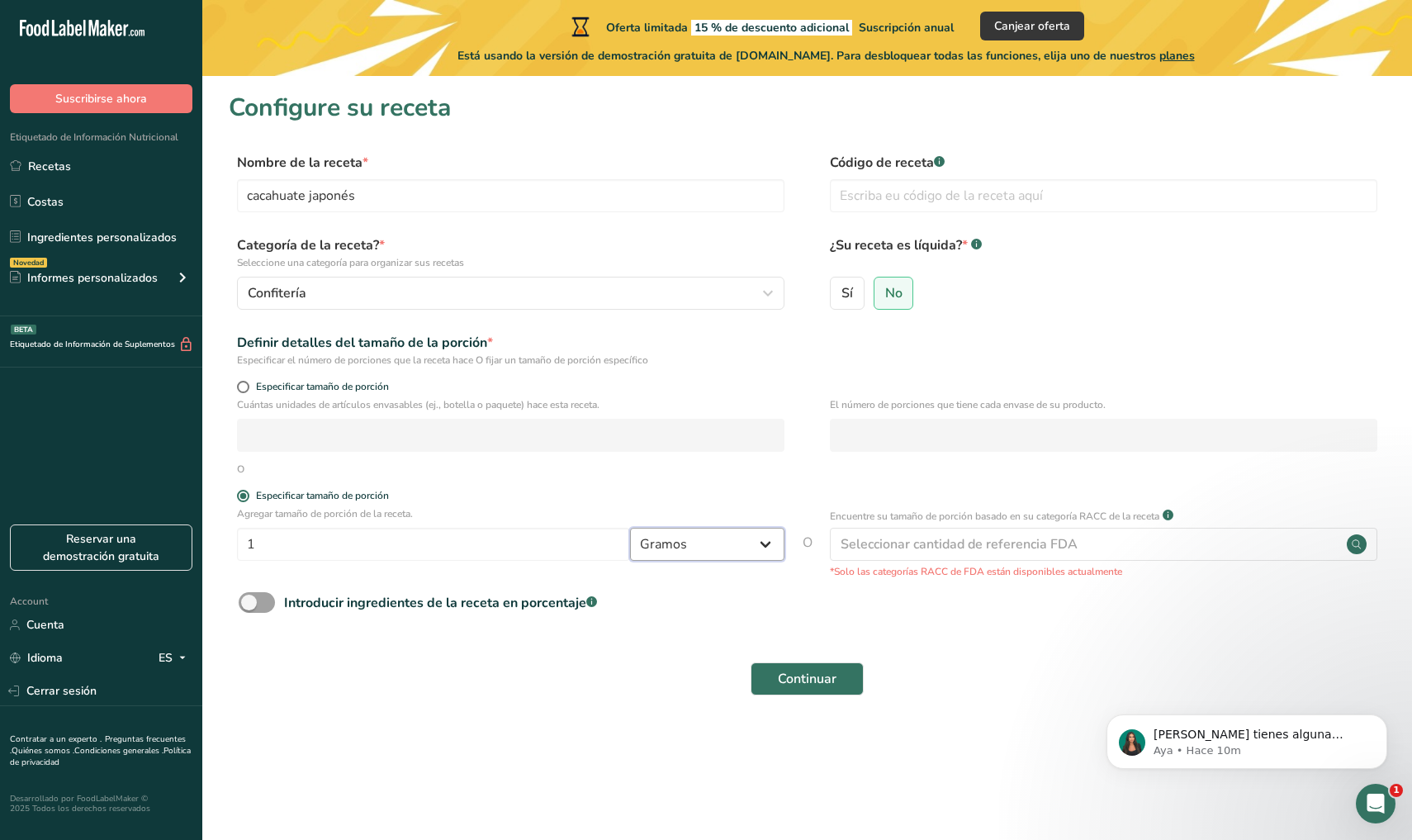
select select "1"
click at [245, 389] on span at bounding box center [243, 386] width 12 height 12
click at [245, 389] on input "Especificar tamaño de porción" at bounding box center [242, 386] width 11 height 11
radio input "true"
radio input "false"
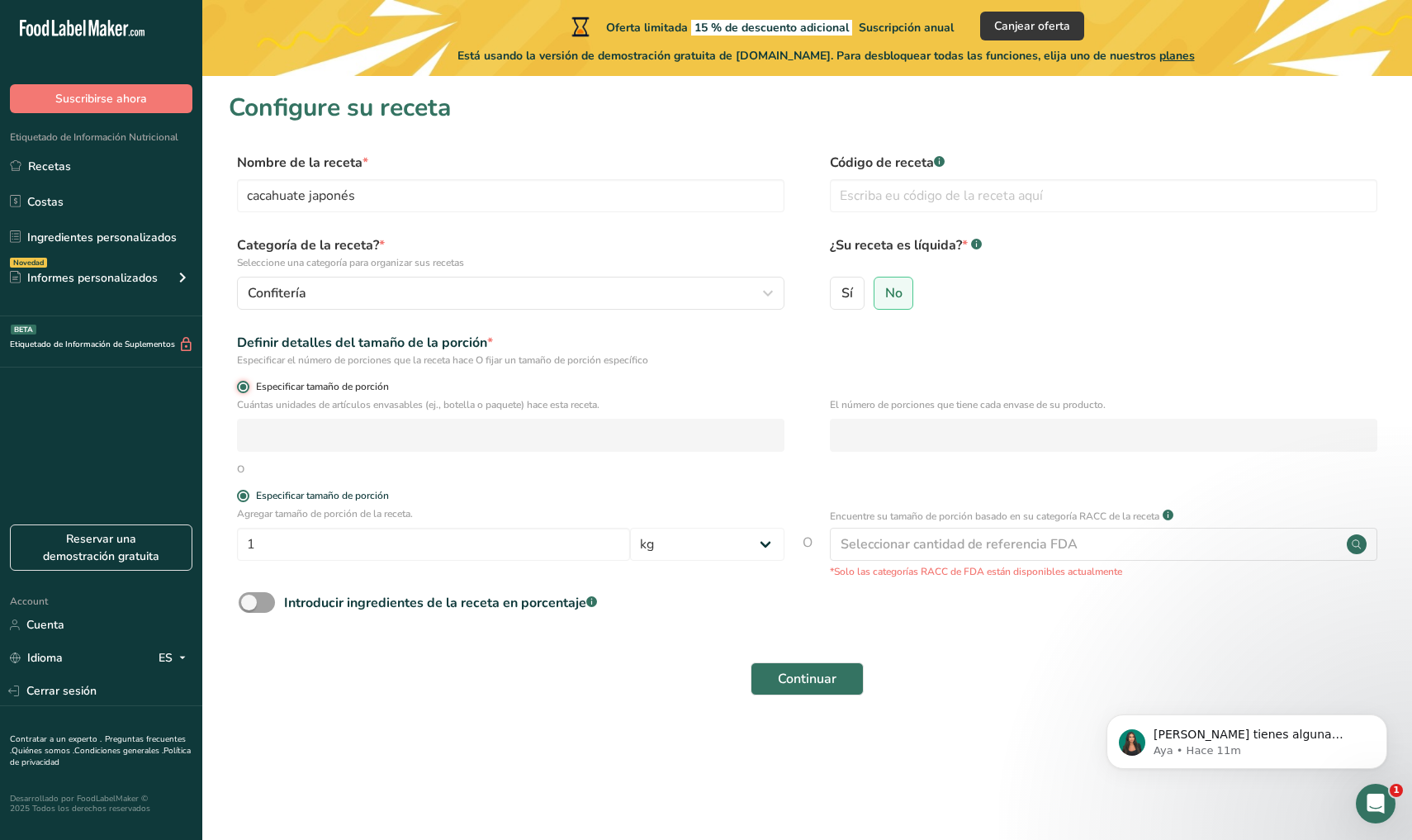
select select "0"
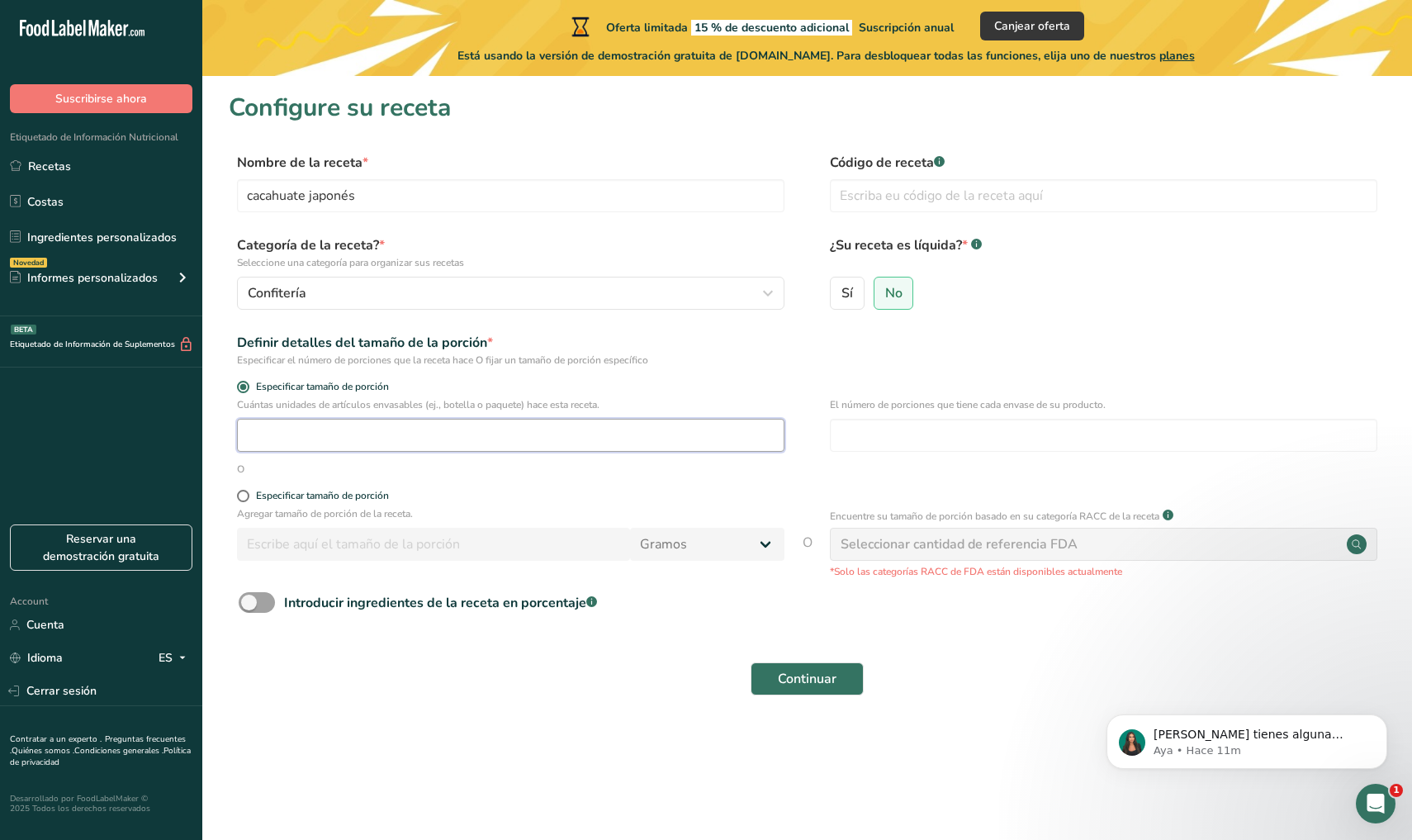
click at [384, 435] on input "number" at bounding box center [511, 435] width 548 height 33
click at [225, 392] on section "Configure su receta Nombre de la receta * cacahuate japonés Código de receta .a…" at bounding box center [806, 404] width 1209 height 655
click at [240, 392] on span at bounding box center [243, 386] width 12 height 12
click at [240, 392] on input "Especificar tamaño de porción" at bounding box center [242, 386] width 11 height 11
click at [243, 389] on span at bounding box center [243, 386] width 12 height 12
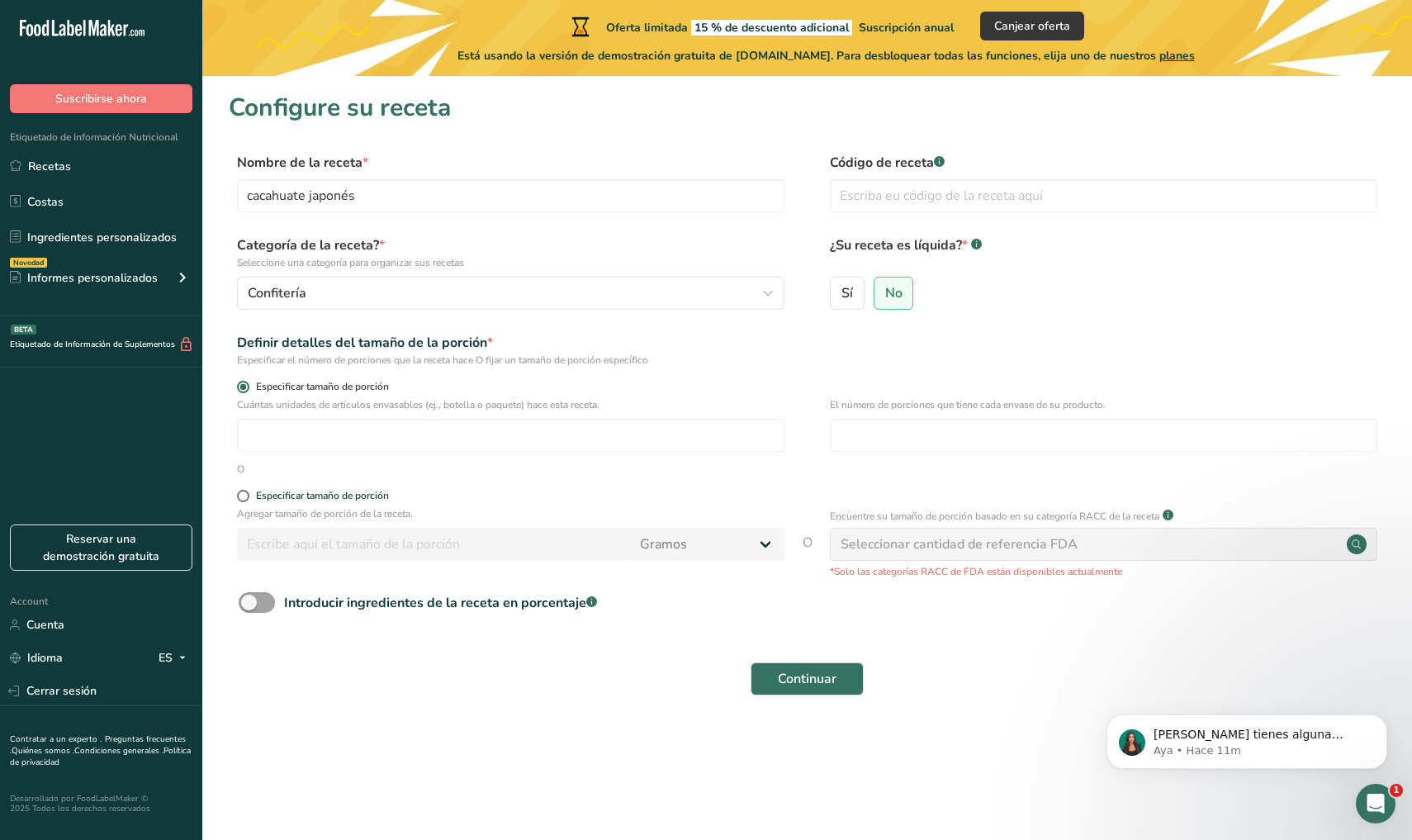
click at [243, 389] on input "Especificar tamaño de porción" at bounding box center [242, 386] width 11 height 11
click at [243, 499] on span at bounding box center [243, 495] width 12 height 12
click at [243, 499] on input "Especificar tamaño de porción" at bounding box center [242, 495] width 11 height 11
radio input "true"
radio input "false"
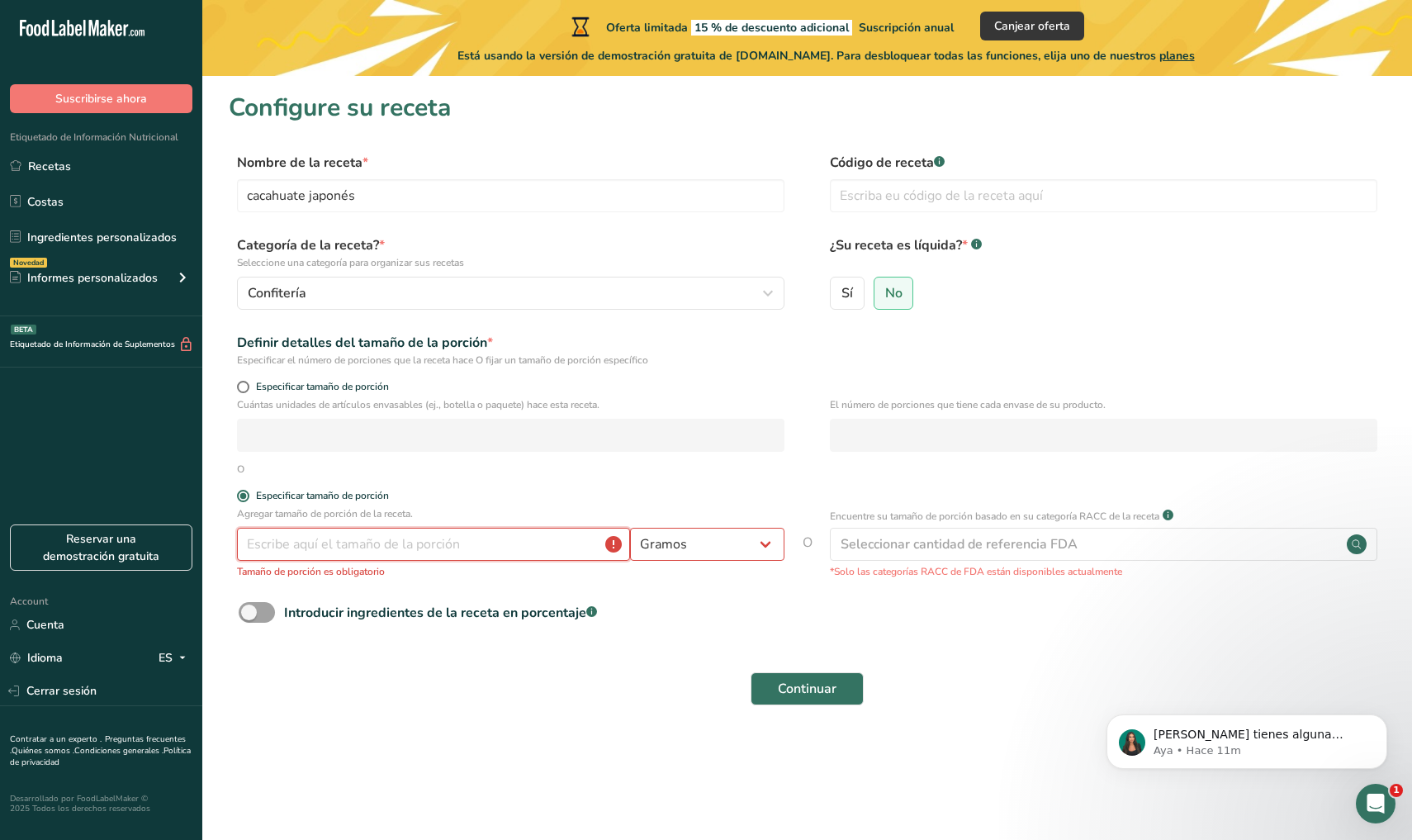
click at [323, 554] on input "number" at bounding box center [434, 544] width 393 height 33
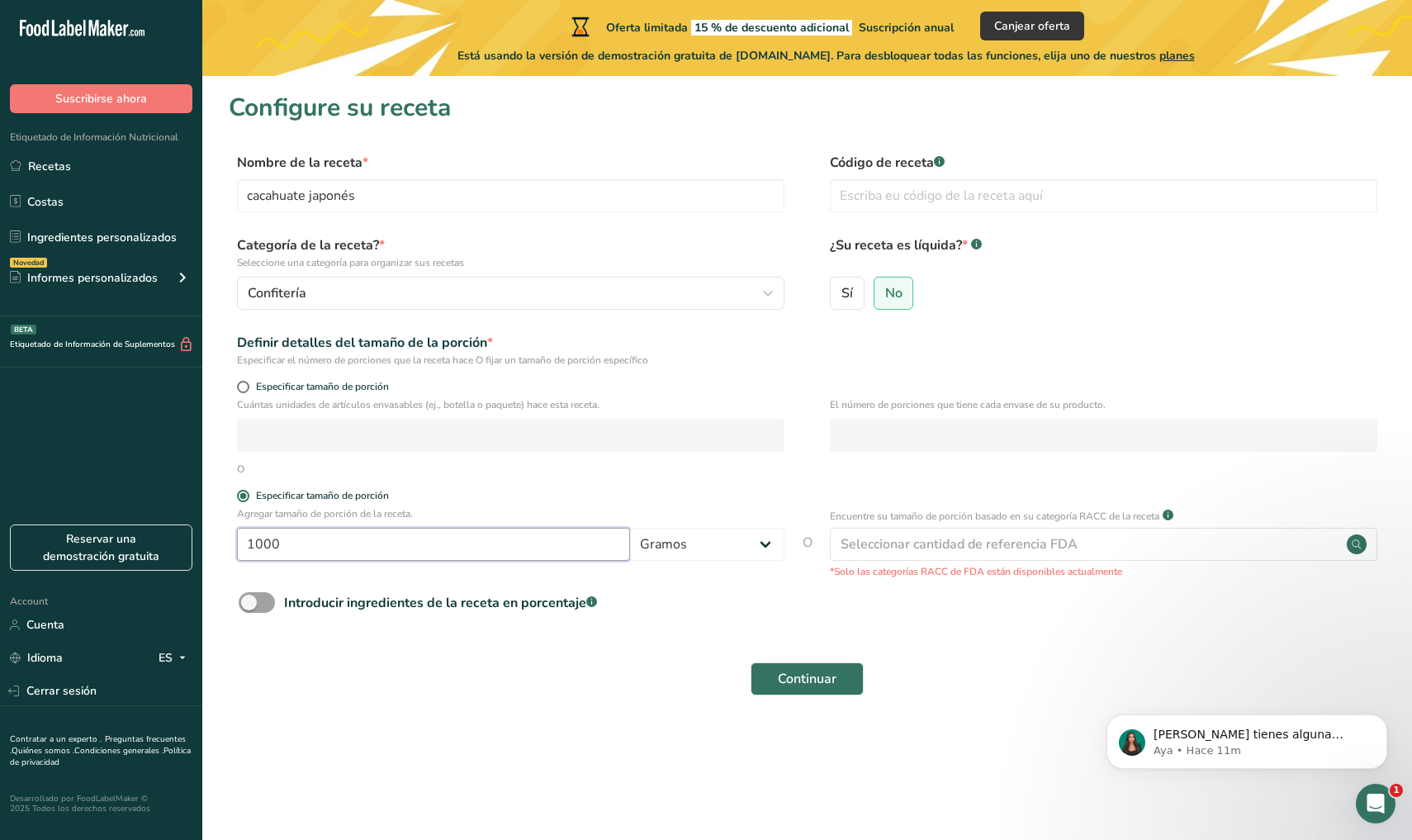
type input "1000"
click at [508, 623] on div "Introducir ingredientes de la receta en porcentaje .a-a{fill:#347362;}.b-a{fill…" at bounding box center [806, 608] width 1156 height 34
click at [256, 603] on span at bounding box center [257, 602] width 37 height 20
click at [249, 603] on input "Introducir ingredientes de la receta en porcentaje .a-a{fill:#347362;}.b-a{fill…" at bounding box center [243, 602] width 11 height 11
checkbox input "true"
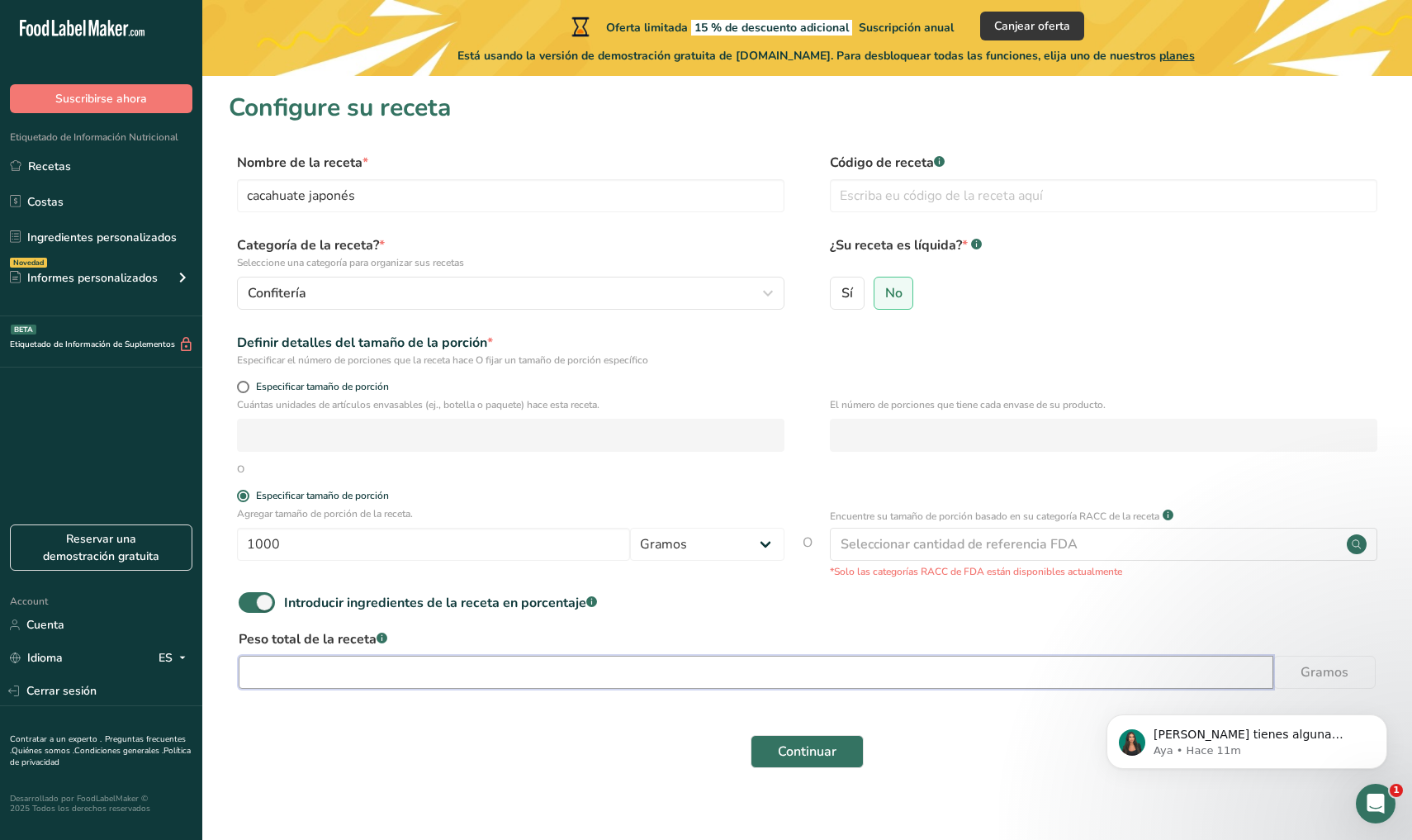
click at [336, 673] on input "number" at bounding box center [756, 672] width 1034 height 33
click at [404, 535] on input "1000" at bounding box center [434, 544] width 393 height 33
type input "1"
click at [419, 670] on input "number" at bounding box center [756, 672] width 1034 height 33
click at [438, 547] on input "250" at bounding box center [434, 544] width 393 height 33
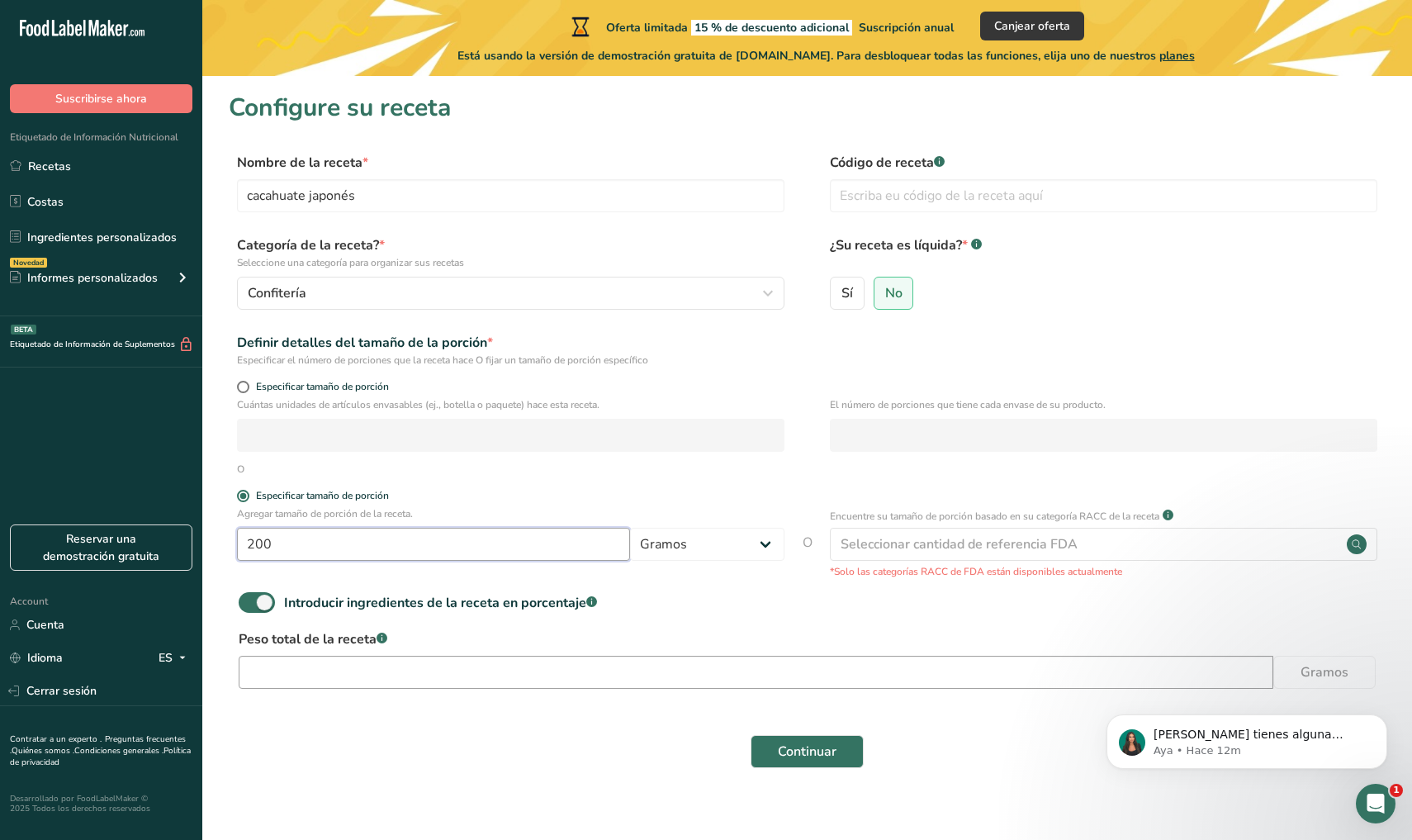
type input "200"
click at [411, 670] on input "number" at bounding box center [756, 672] width 1034 height 33
type input "1000"
click at [1022, 189] on input "text" at bounding box center [1103, 195] width 548 height 33
click at [895, 296] on span "No" at bounding box center [894, 292] width 17 height 16
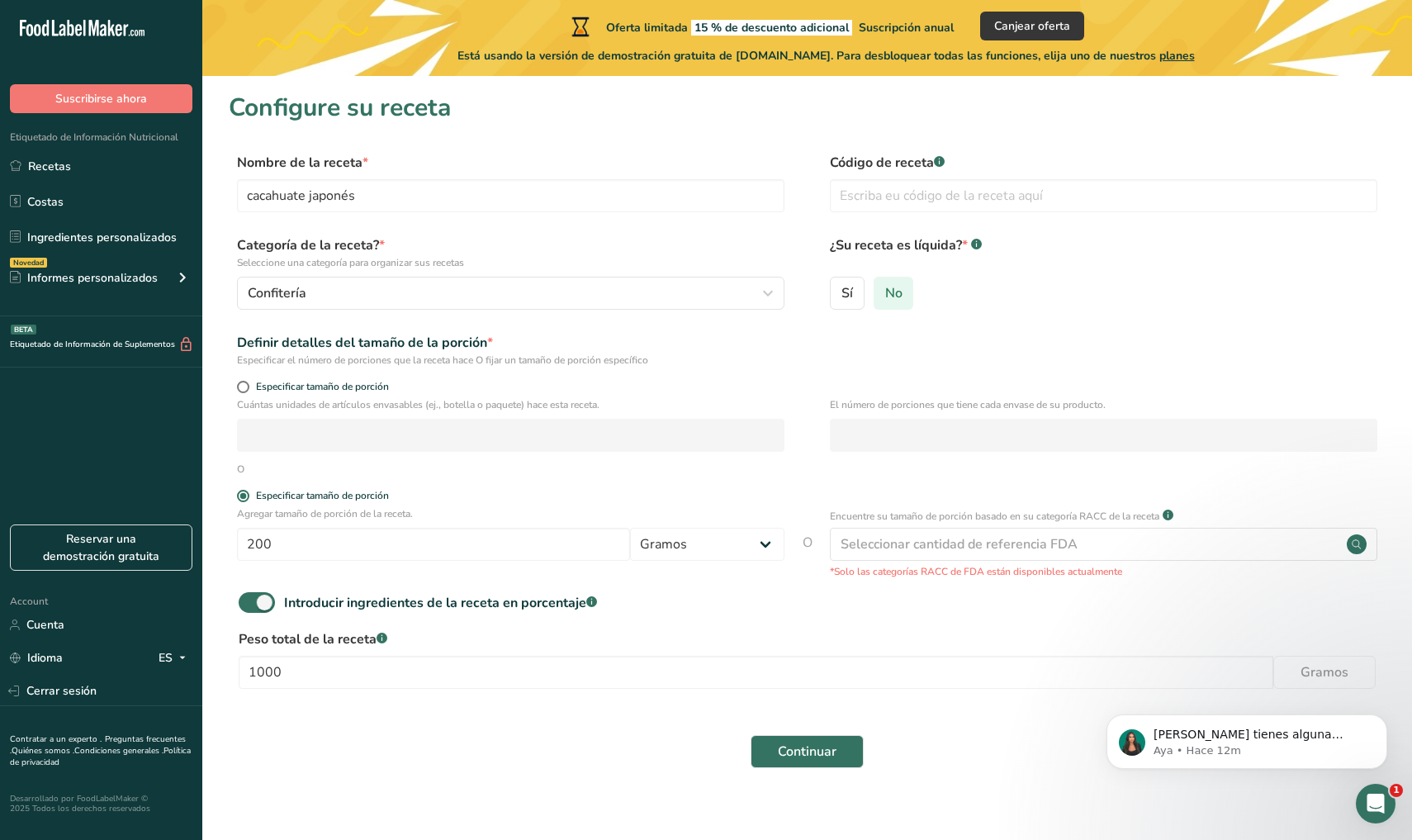
click at [885, 296] on input "No" at bounding box center [879, 292] width 11 height 11
click at [1117, 541] on div "Seleccionar cantidad de referencia FDA" at bounding box center [1103, 544] width 548 height 33
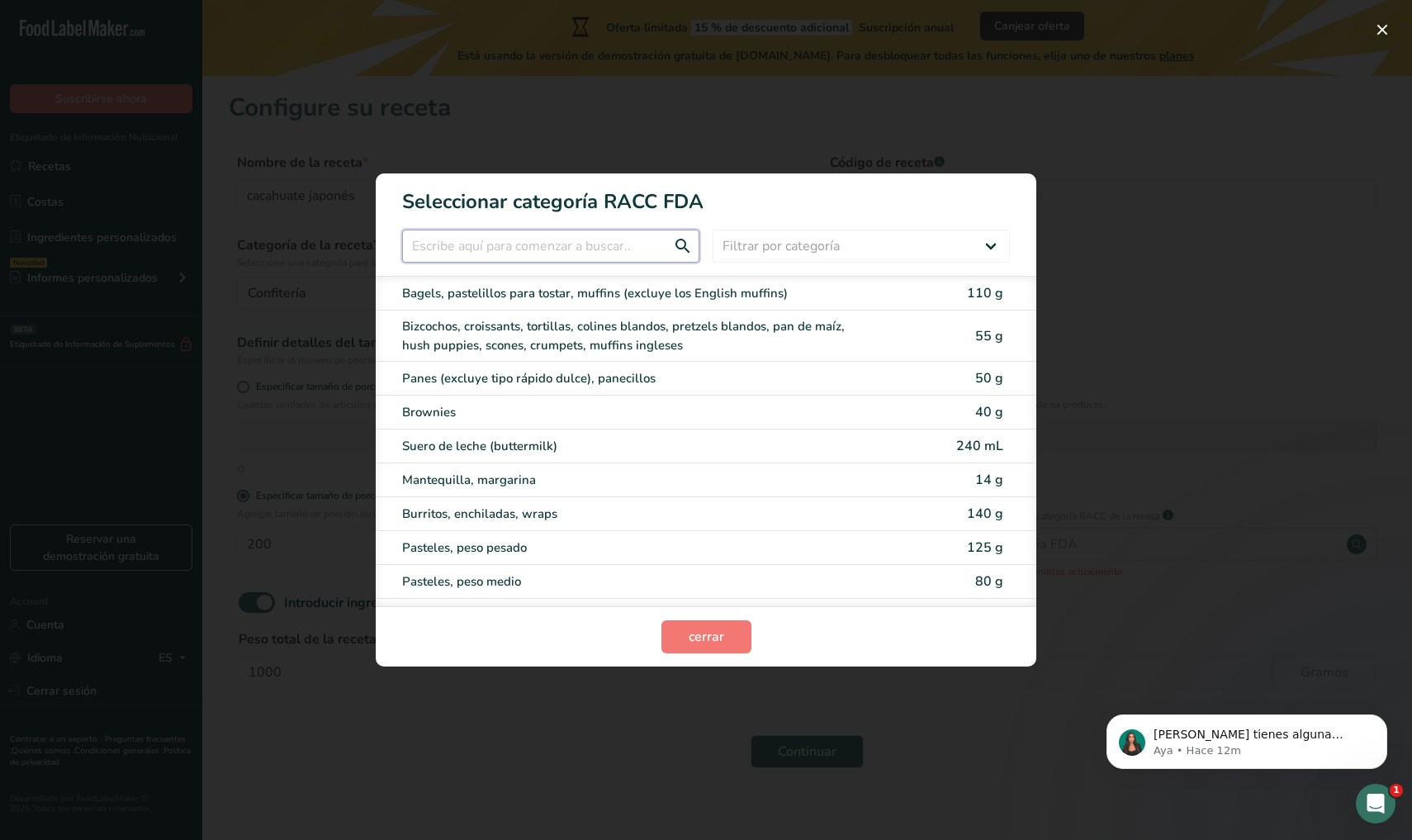
click at [568, 249] on input "RACC Category Selection Modal" at bounding box center [550, 246] width 297 height 33
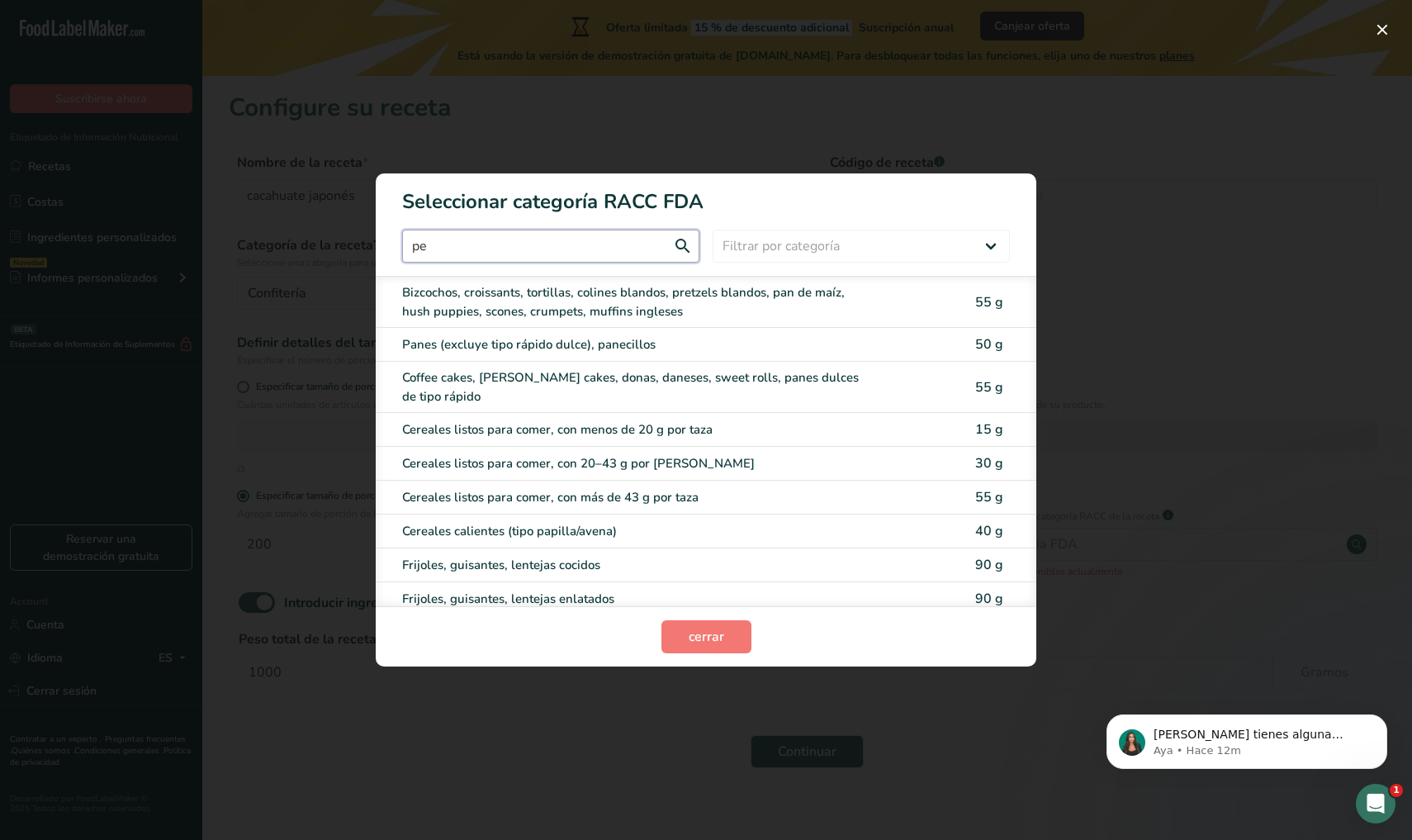
type input "p"
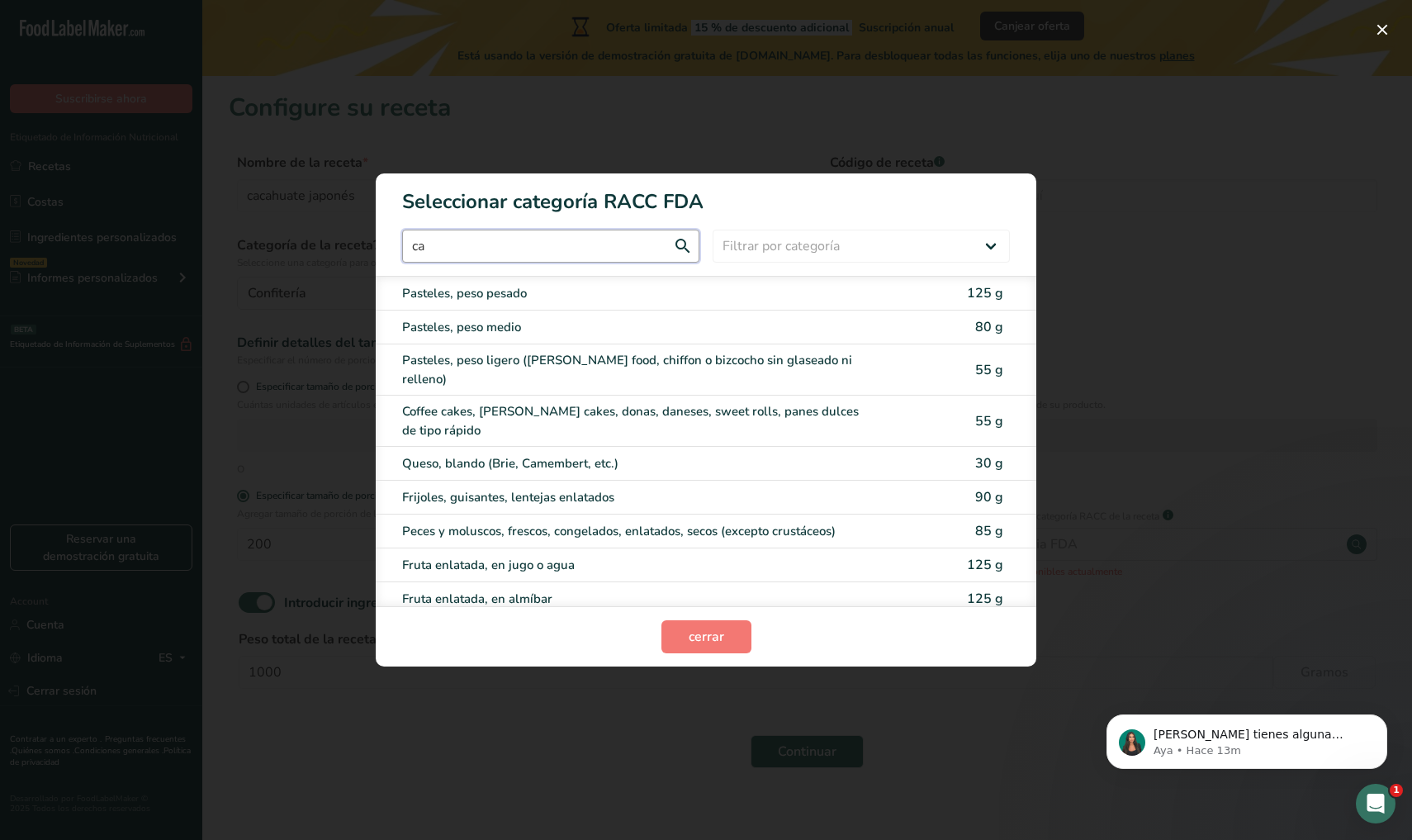
type input "c"
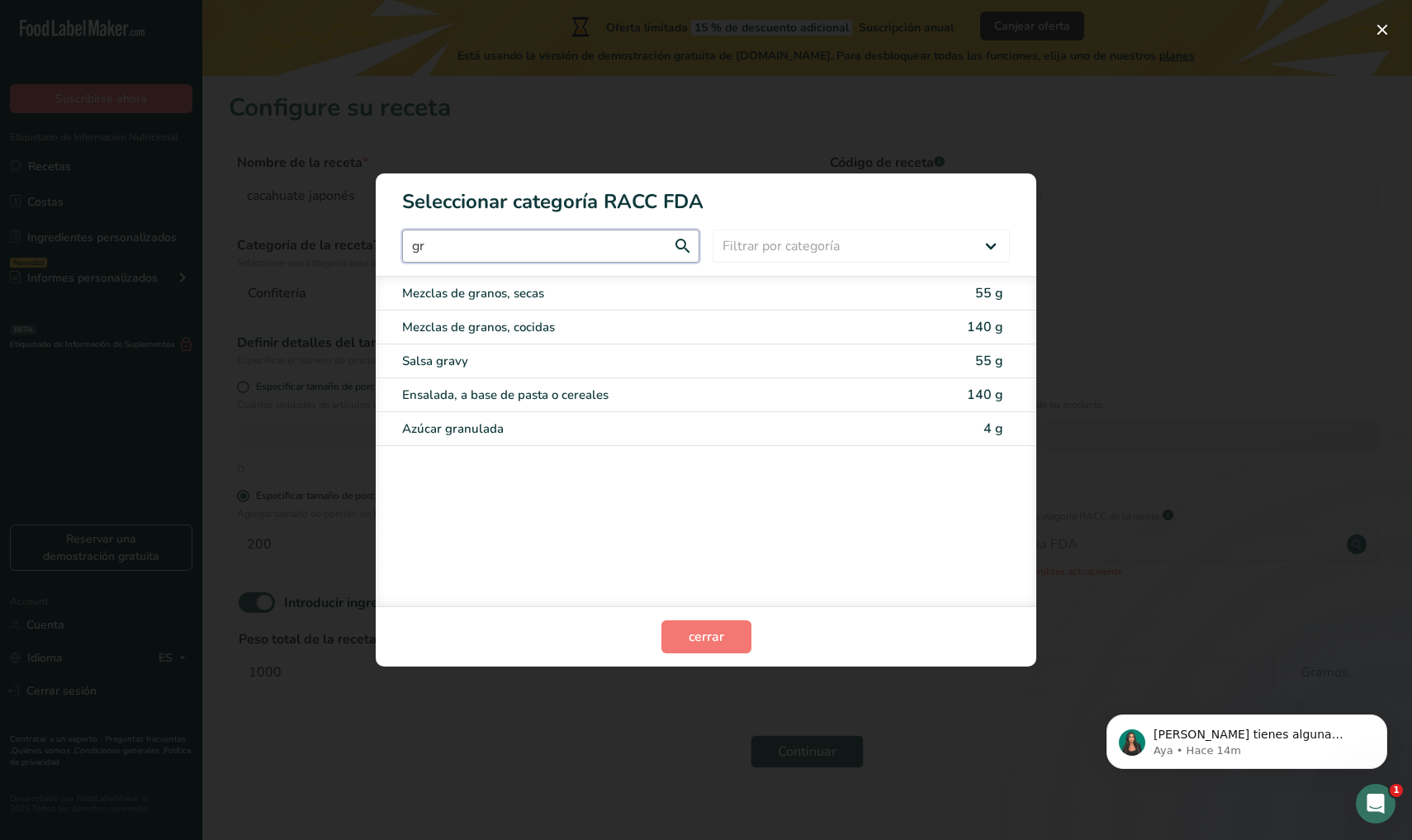
type input "g"
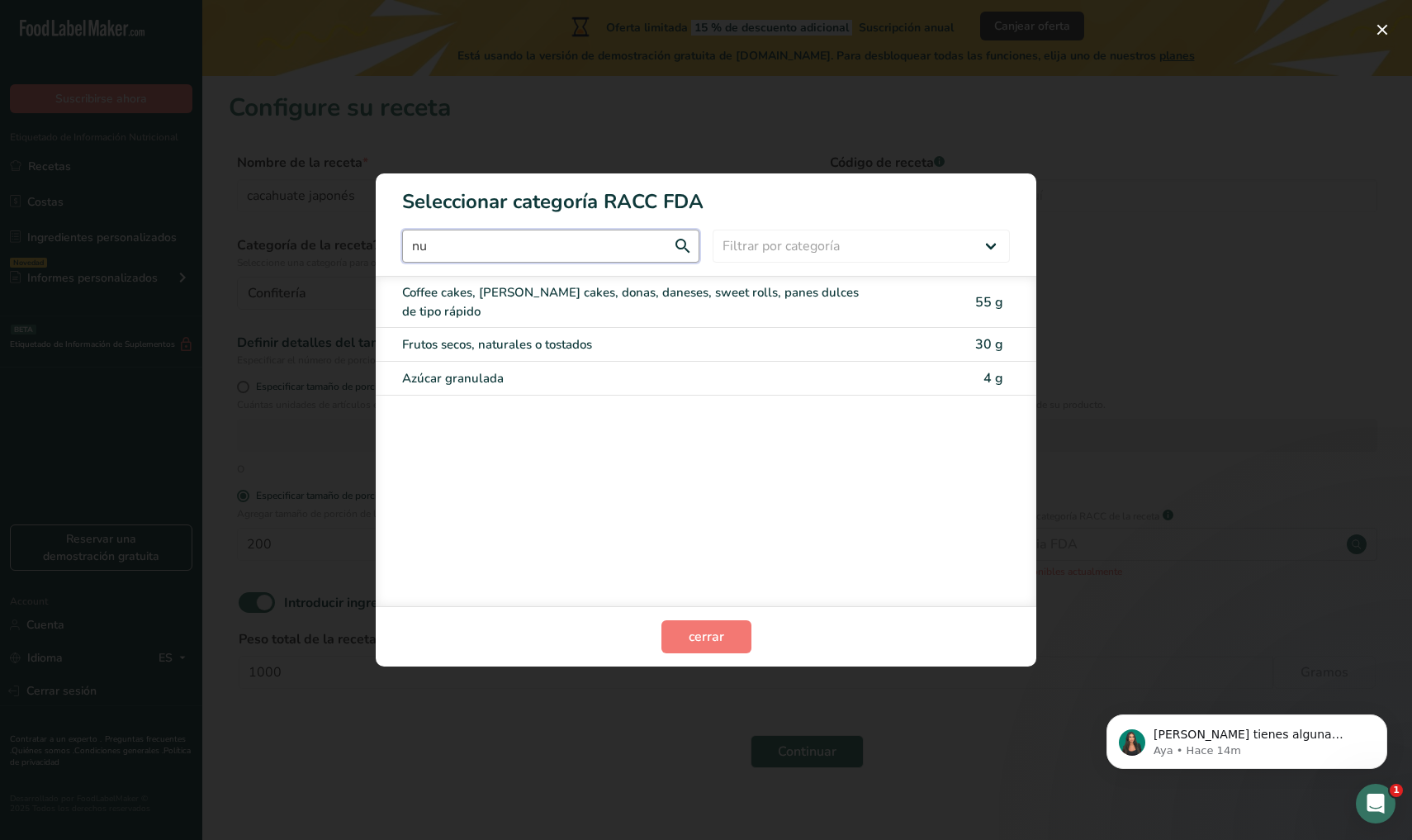
type input "n"
type input "s"
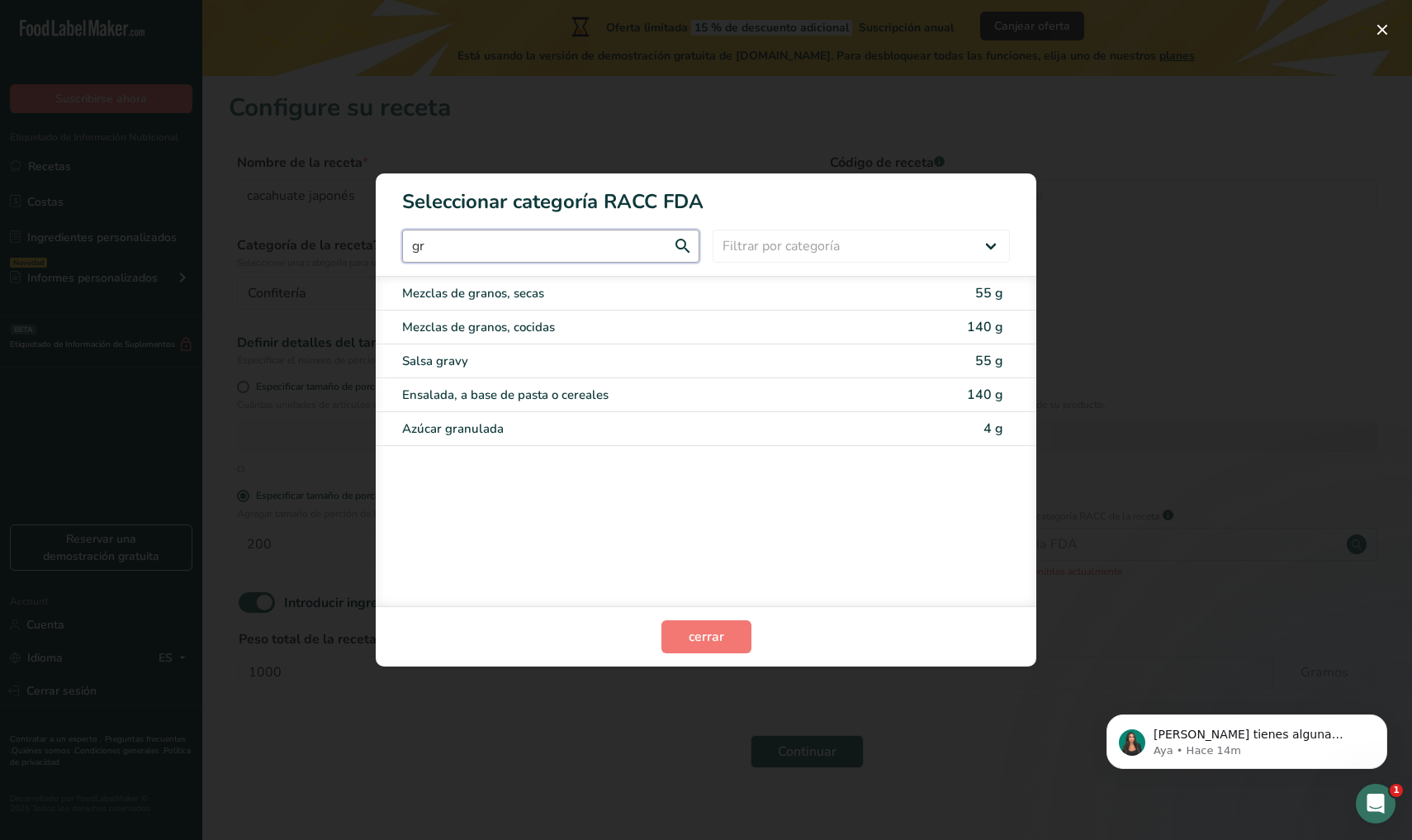
type input "g"
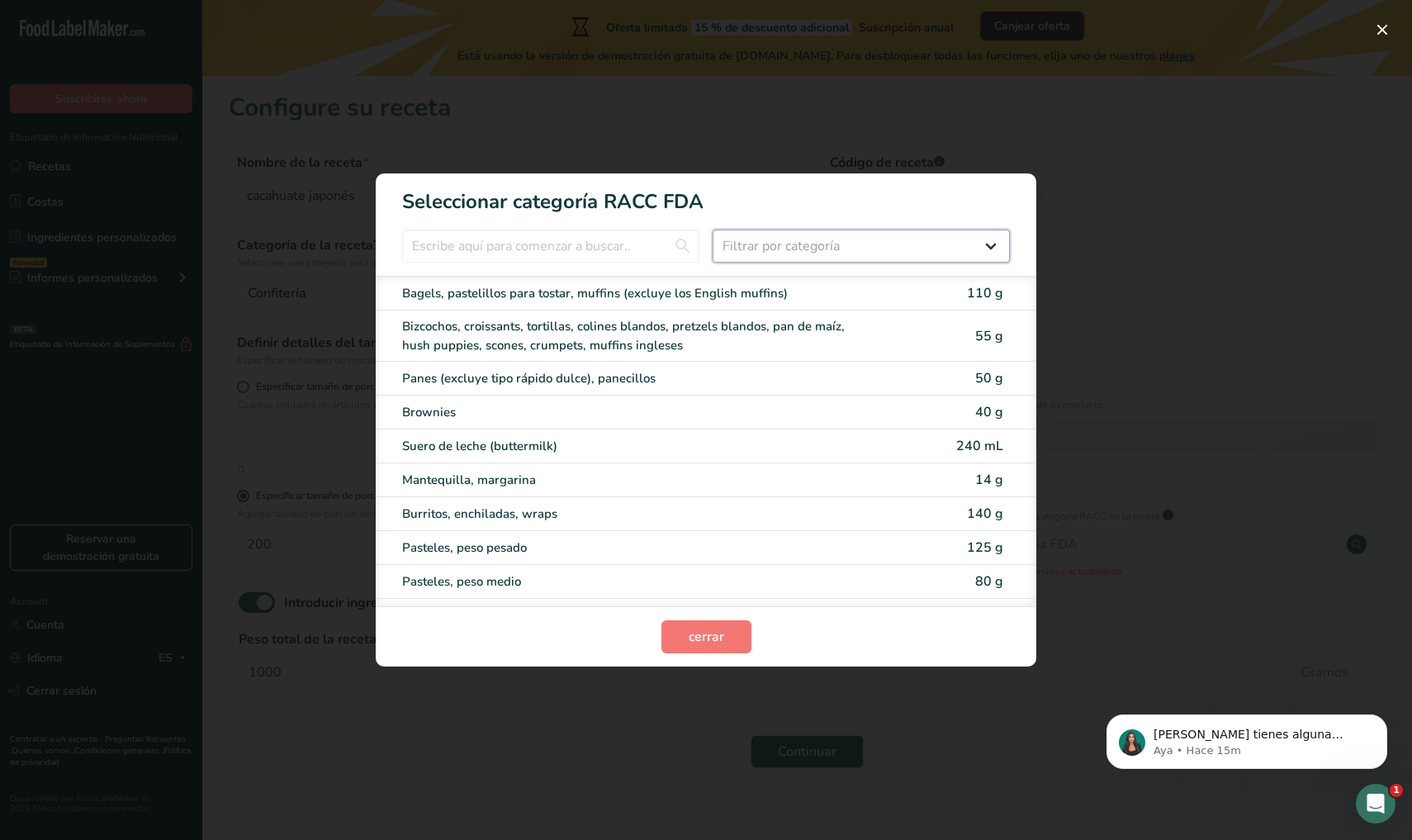
select select "19"
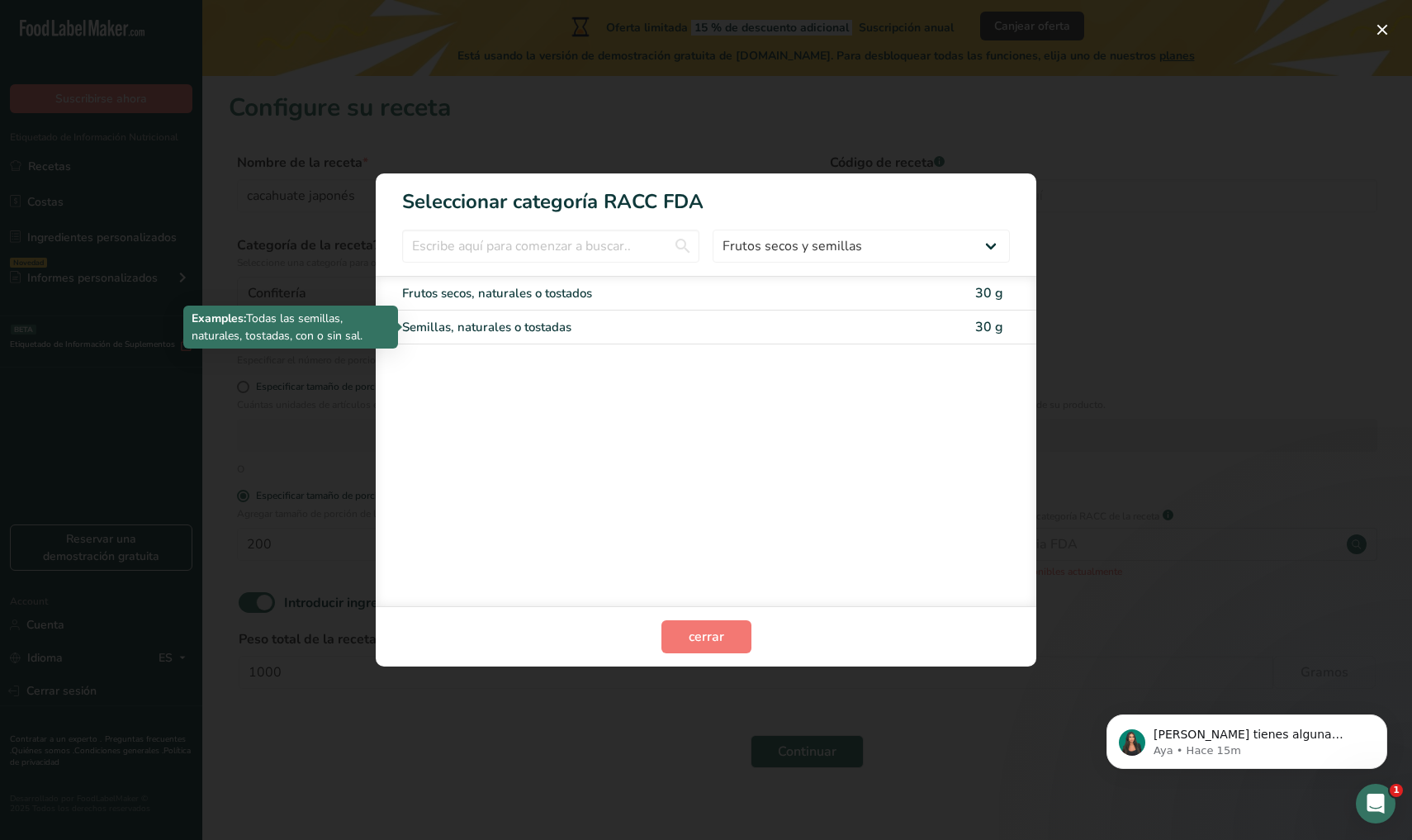
click at [677, 320] on div "Semillas, naturales o tostadas" at bounding box center [636, 328] width 469 height 19
type input "30"
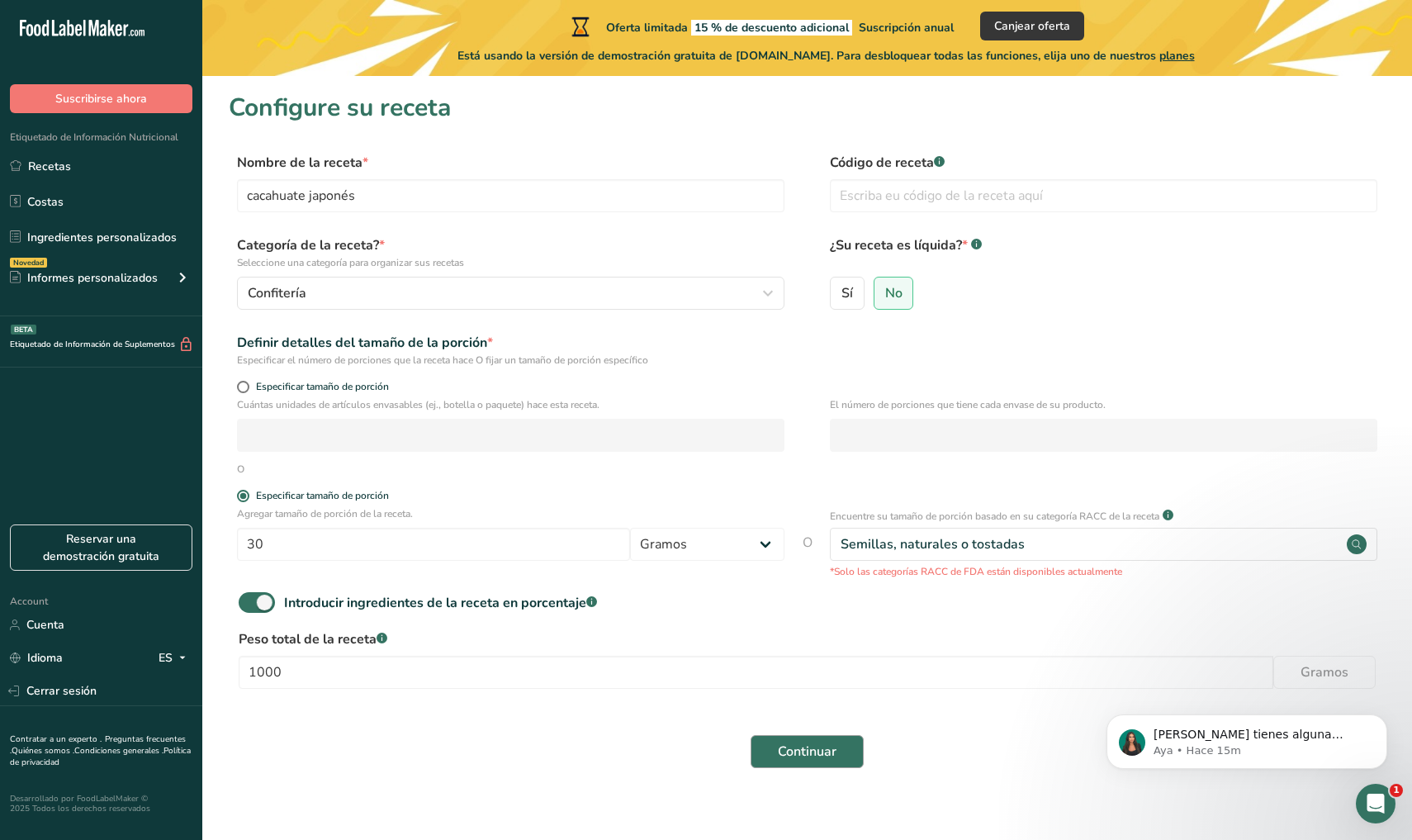
click at [818, 758] on span "Continuar" at bounding box center [806, 751] width 59 height 20
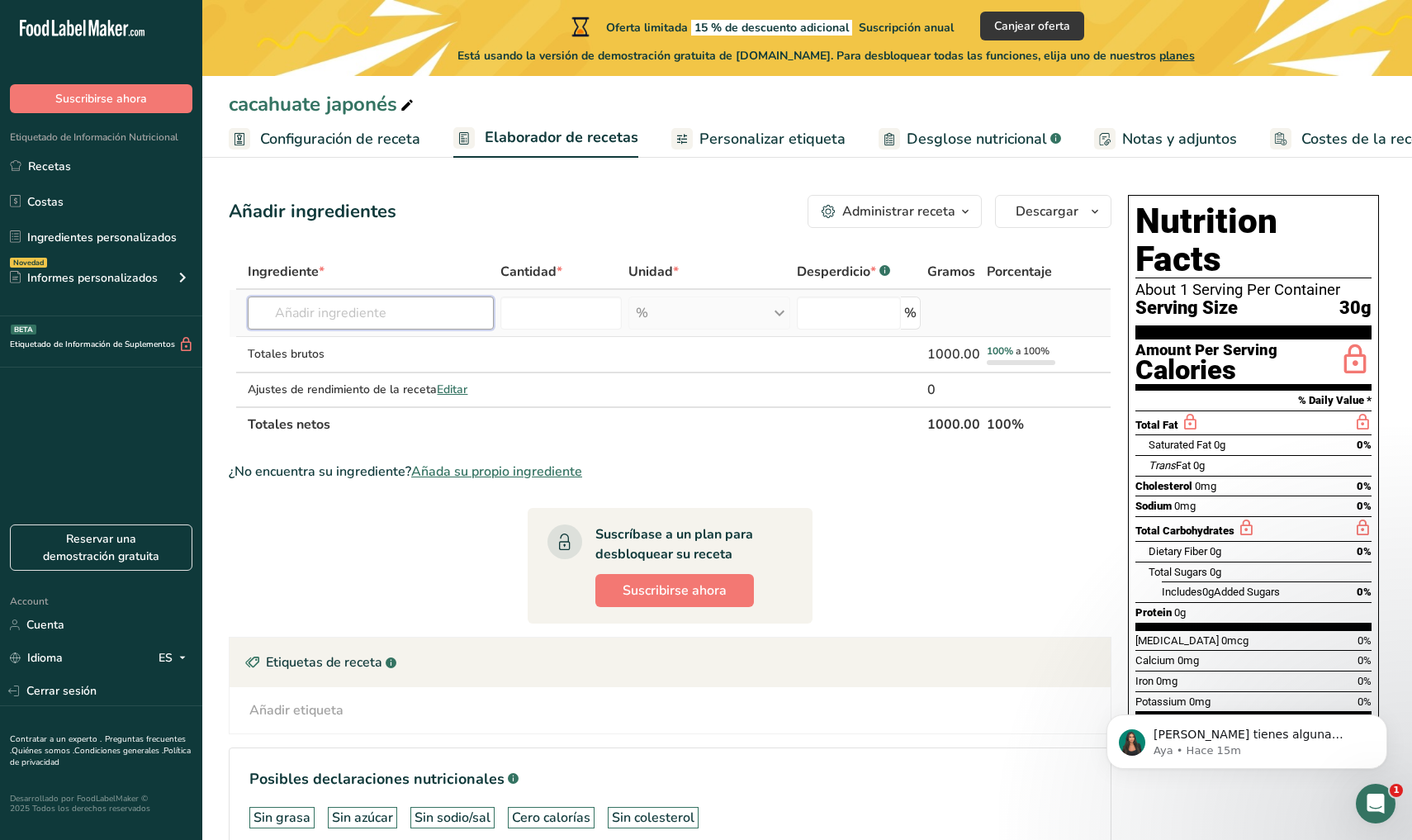
click at [461, 314] on input "text" at bounding box center [371, 312] width 246 height 33
